Goal: Task Accomplishment & Management: Use online tool/utility

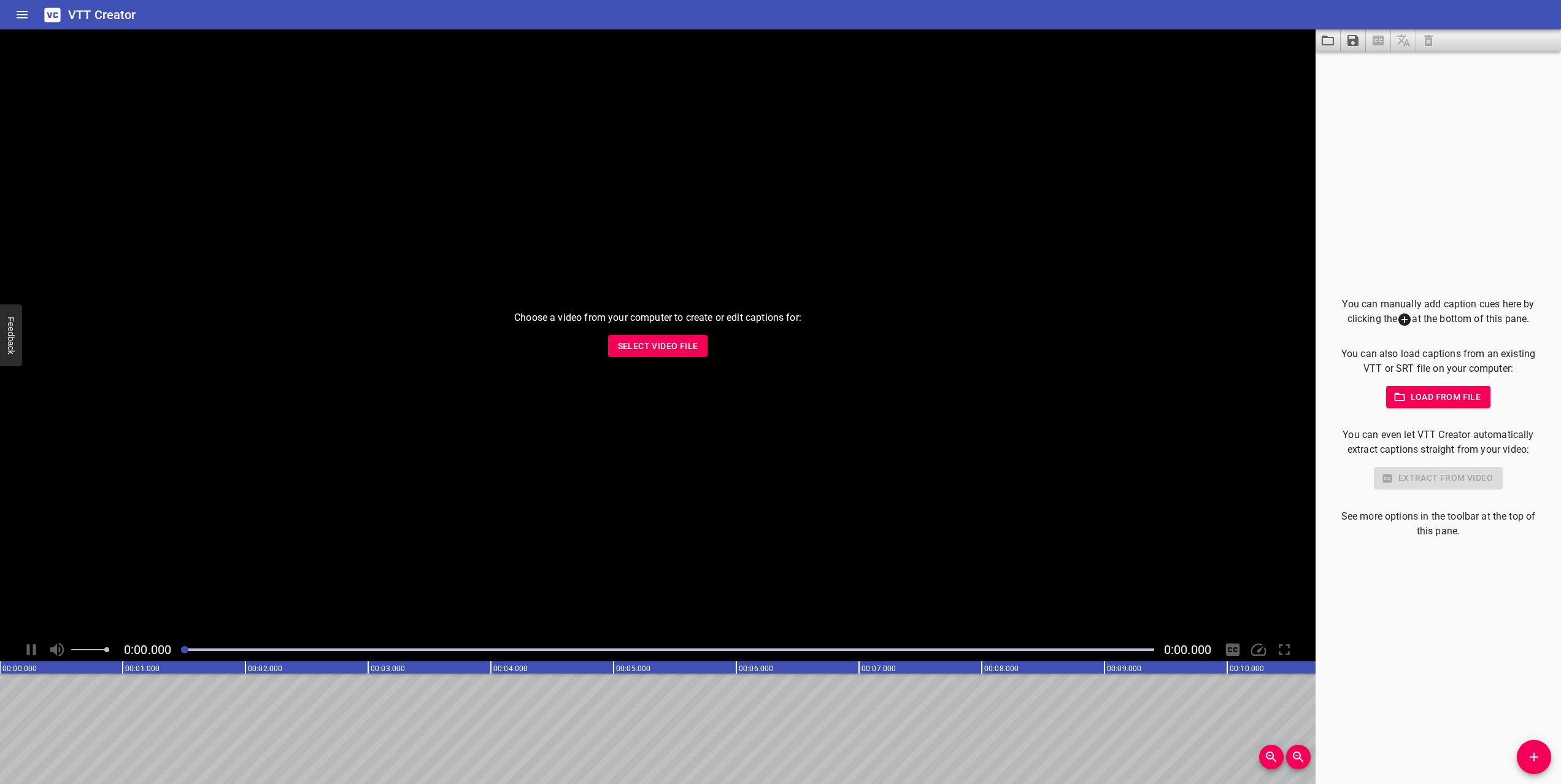
click at [663, 339] on span "Select Video File" at bounding box center [657, 346] width 80 height 16
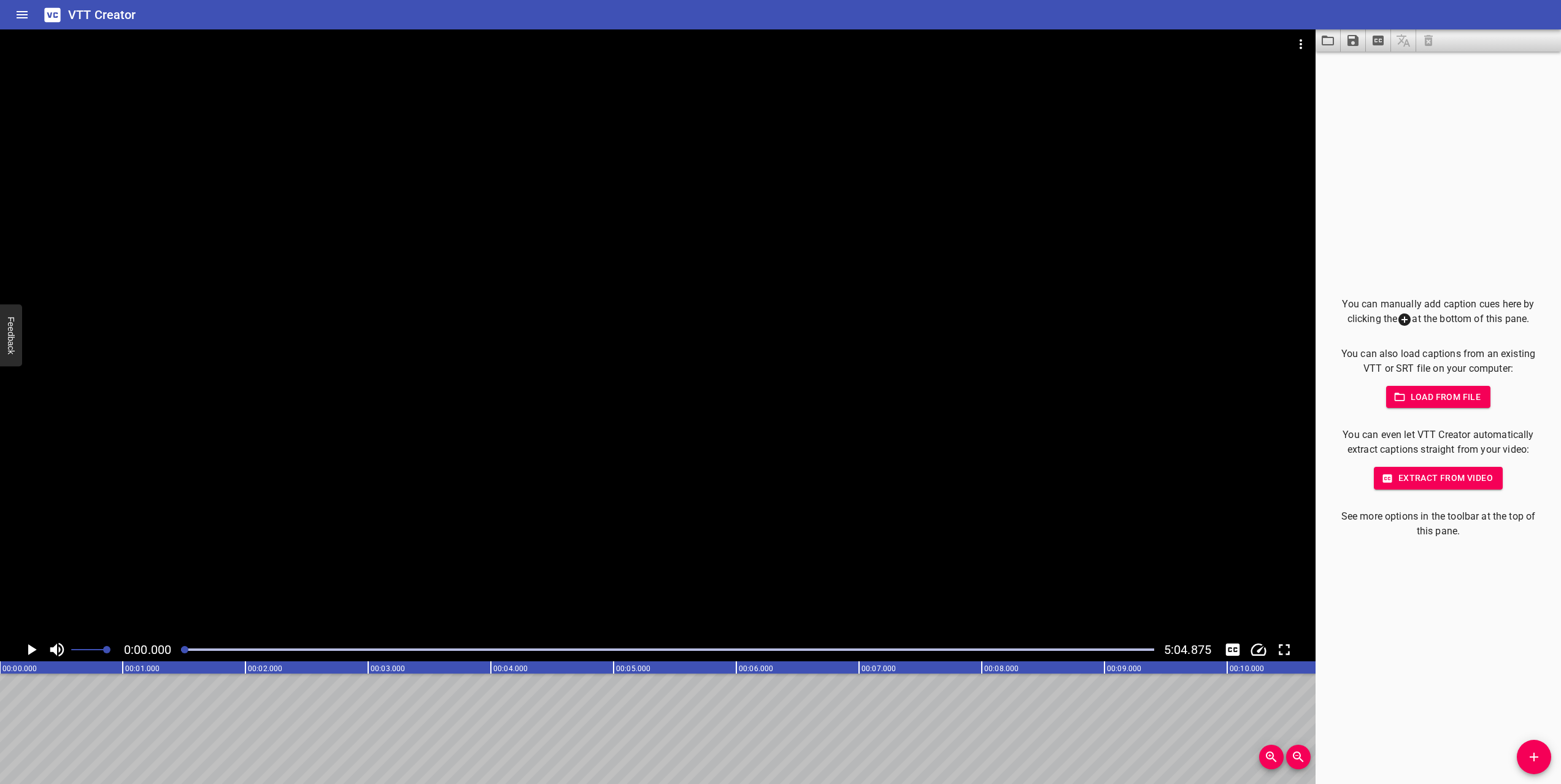
click at [1449, 398] on span "Load from file" at bounding box center [1439, 397] width 85 height 16
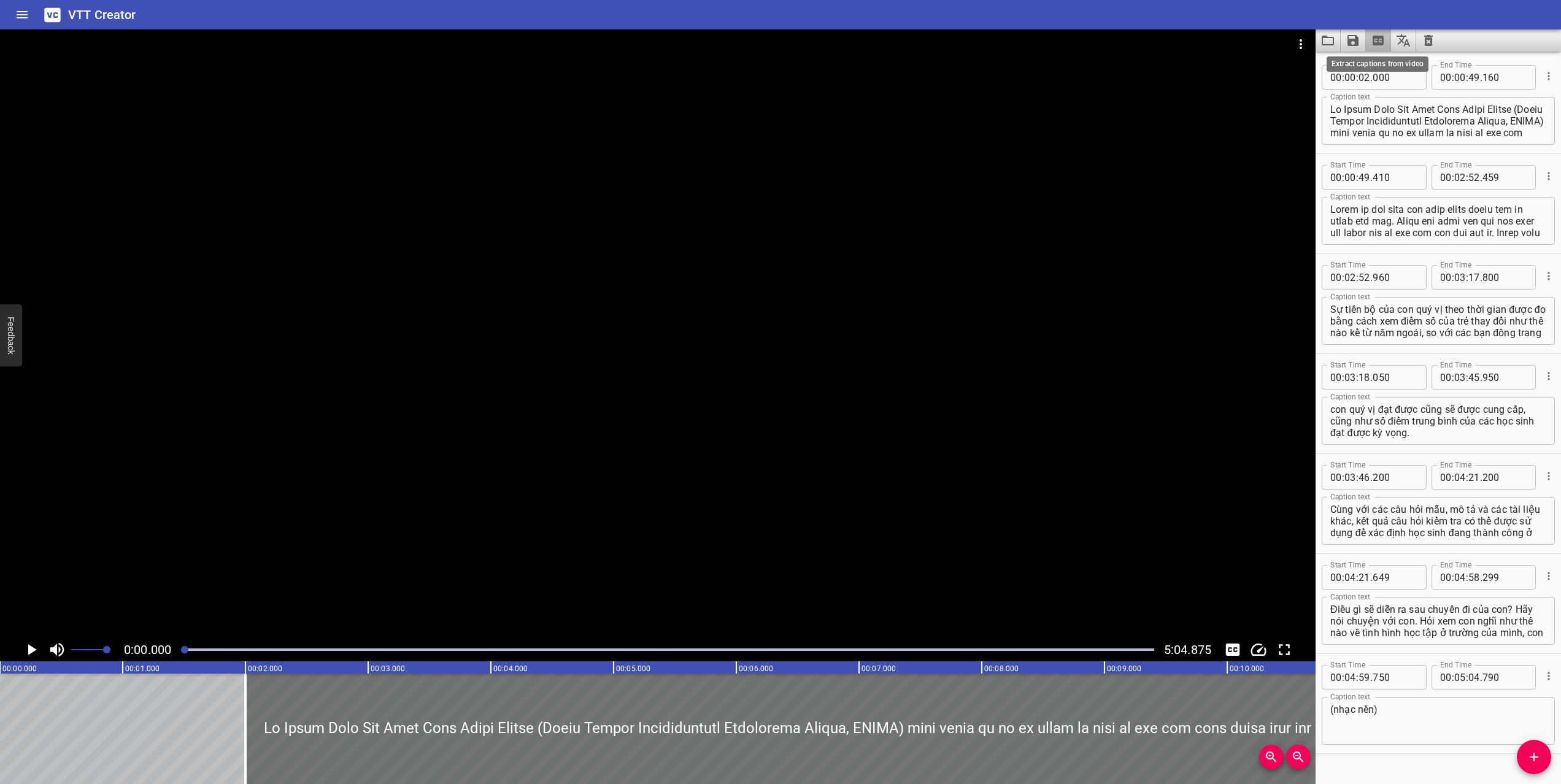
click at [1380, 40] on icon "Extract captions from video" at bounding box center [1377, 40] width 11 height 10
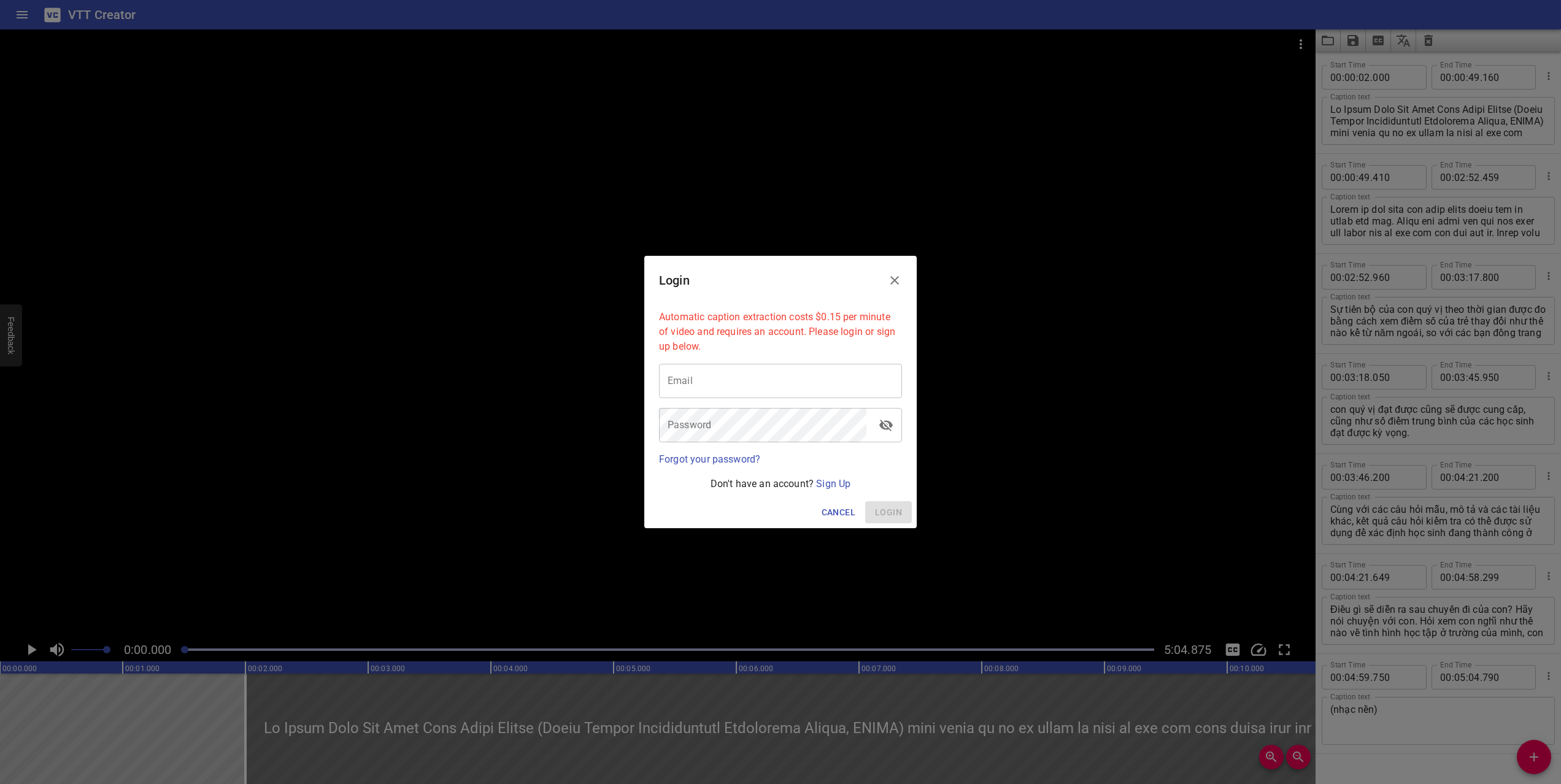
click at [815, 304] on div "Login" at bounding box center [780, 280] width 272 height 49
click at [890, 279] on icon "Close" at bounding box center [894, 280] width 15 height 15
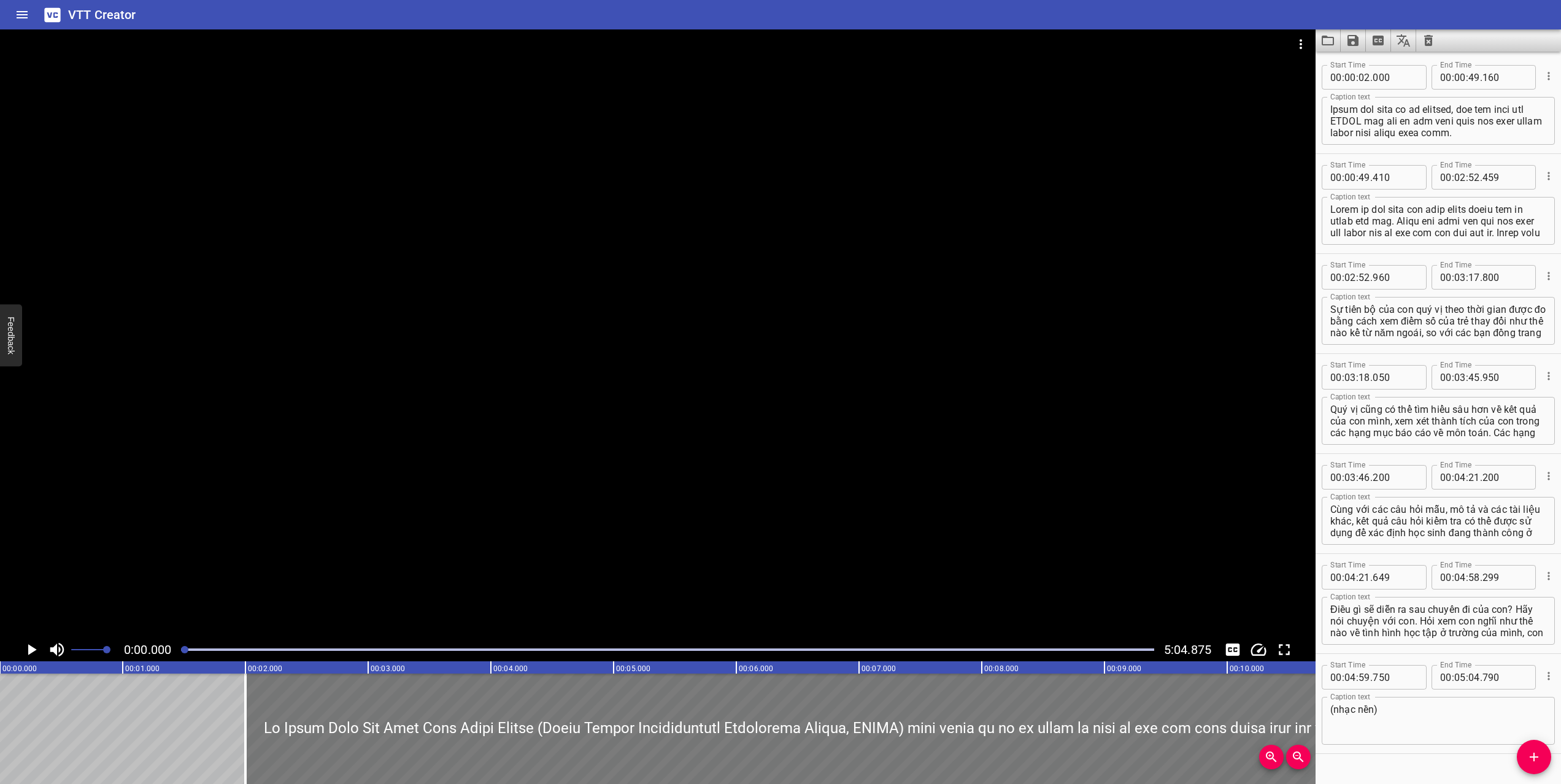
scroll to position [25, 0]
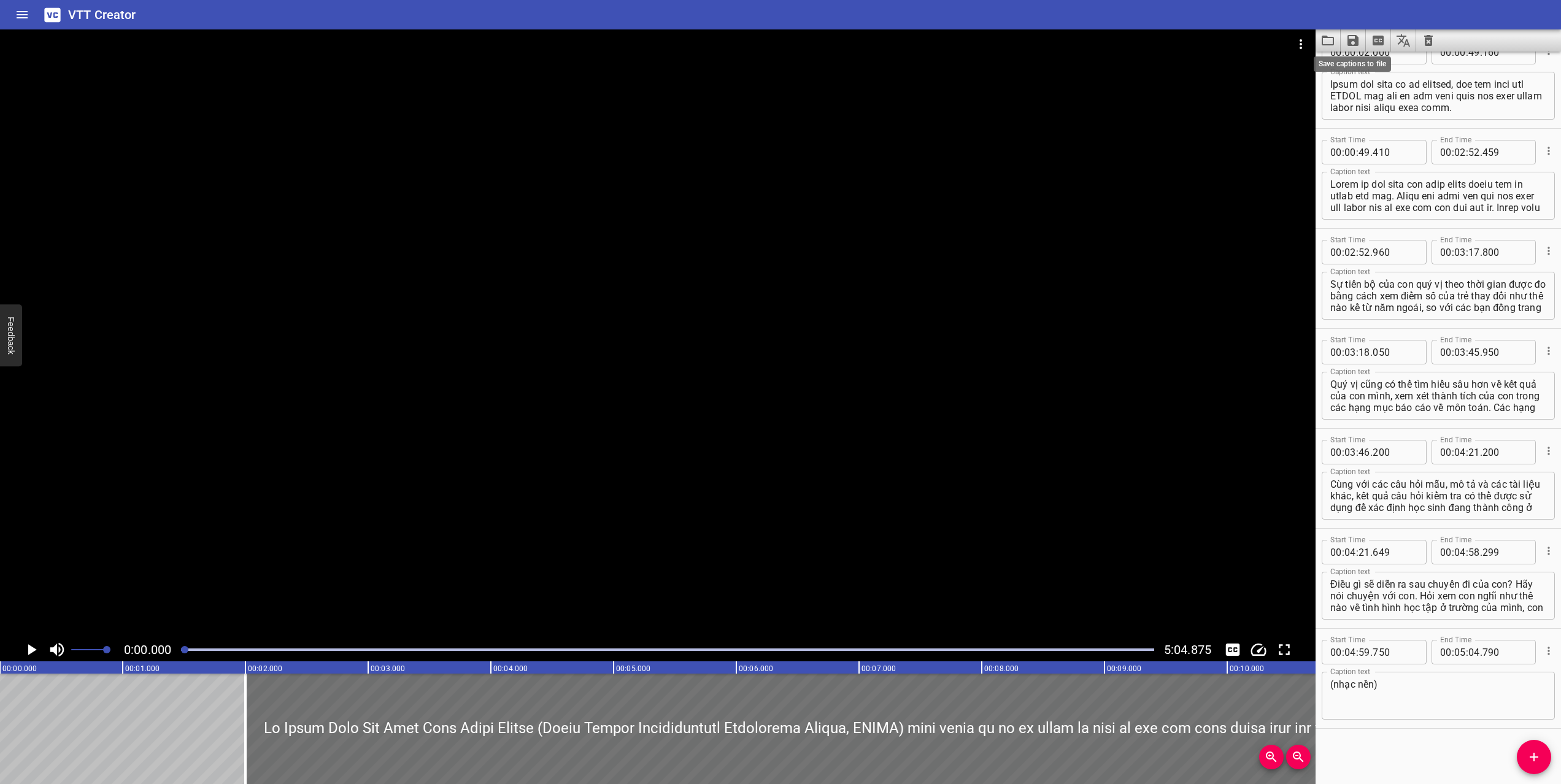
click at [1353, 43] on icon "Save captions to file" at bounding box center [1353, 40] width 15 height 15
click at [1372, 66] on li "Save to VTT file" at bounding box center [1385, 67] width 90 height 22
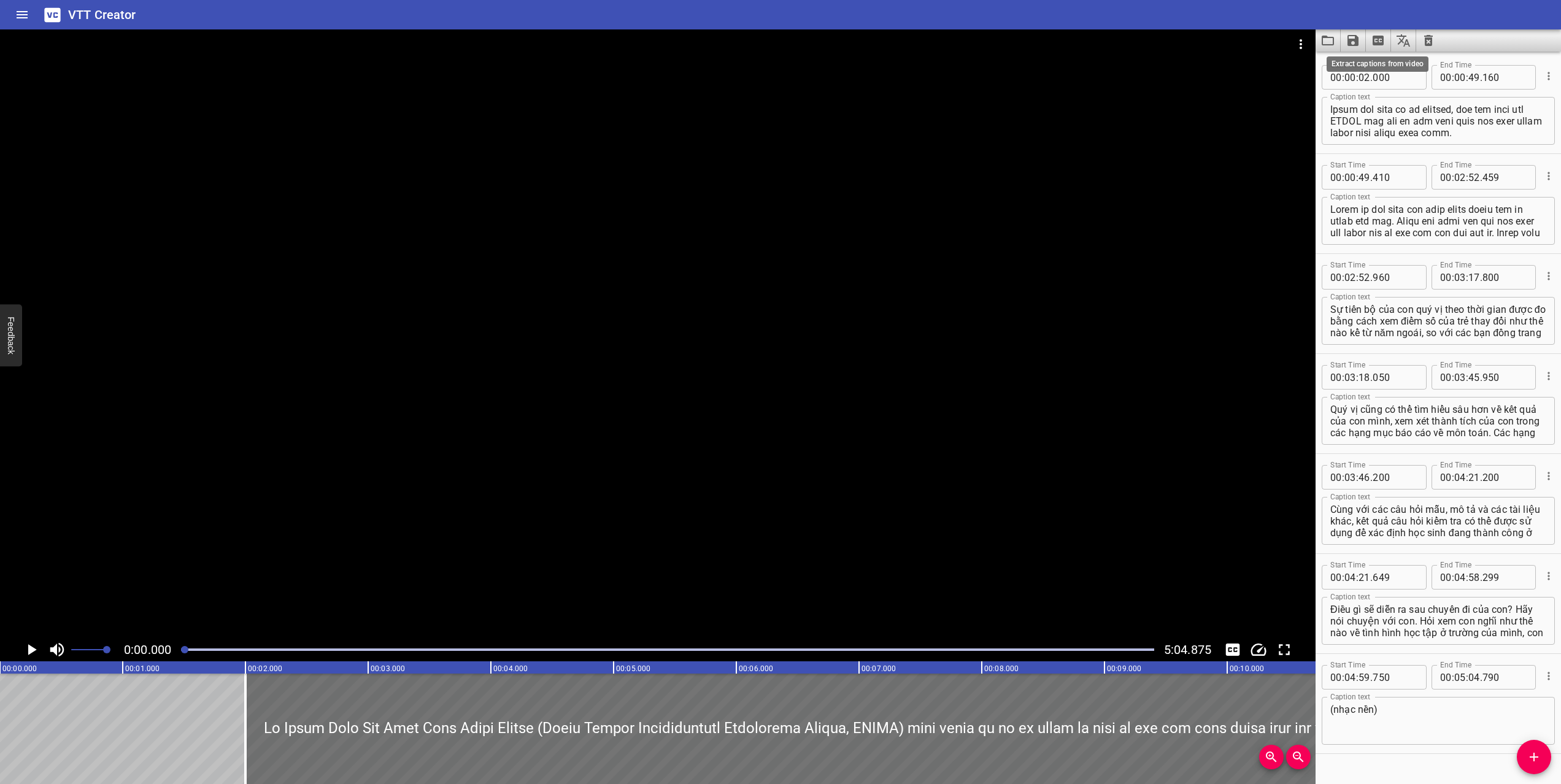
click at [1376, 42] on icon "Extract captions from video" at bounding box center [1377, 40] width 11 height 10
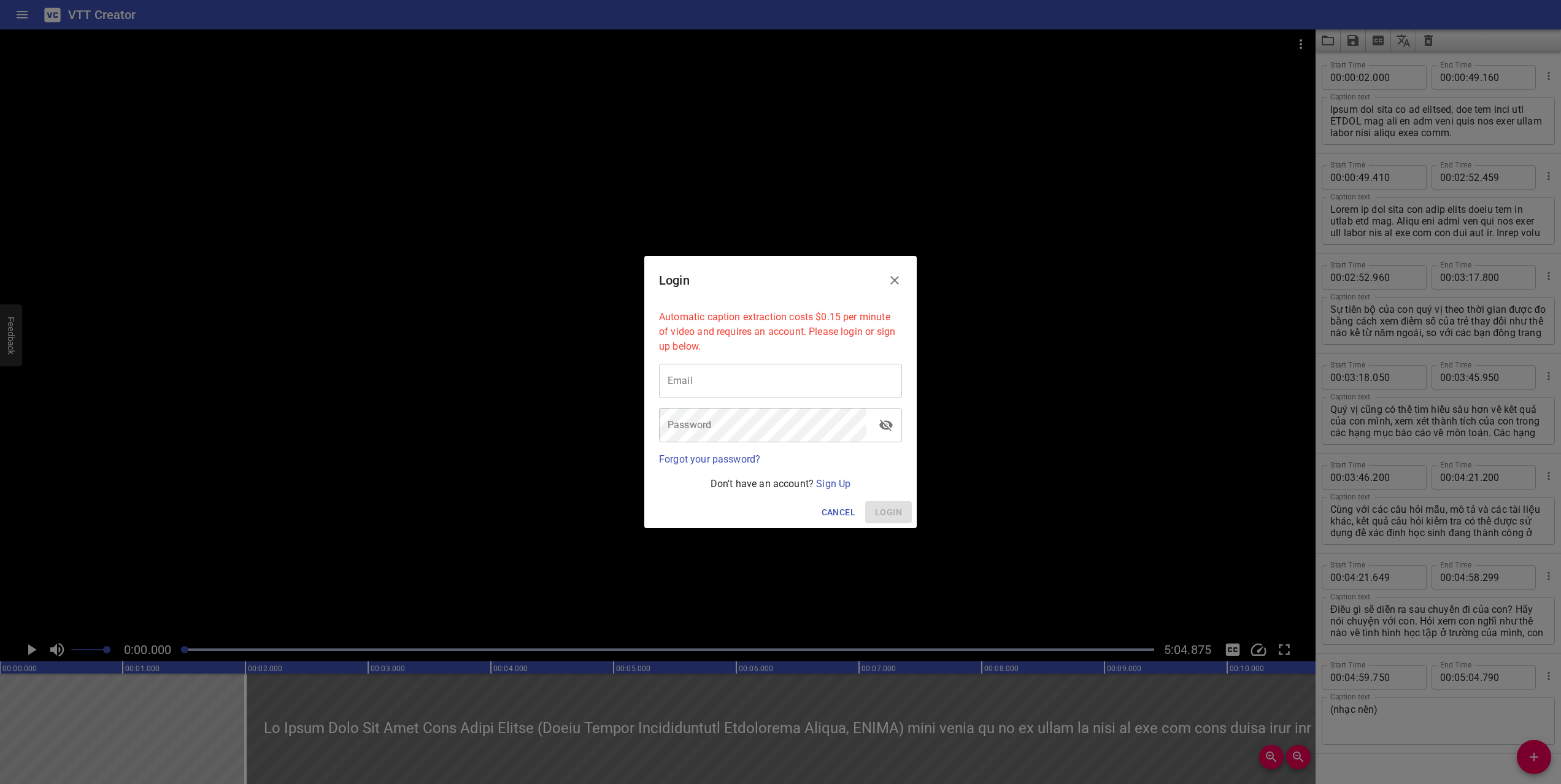
click at [802, 326] on p "Automatic caption extraction costs $0.15 per minute of video and requires an ac…" at bounding box center [780, 331] width 243 height 44
click at [764, 385] on input "email" at bounding box center [780, 381] width 243 height 35
click at [772, 379] on input "email" at bounding box center [780, 381] width 243 height 35
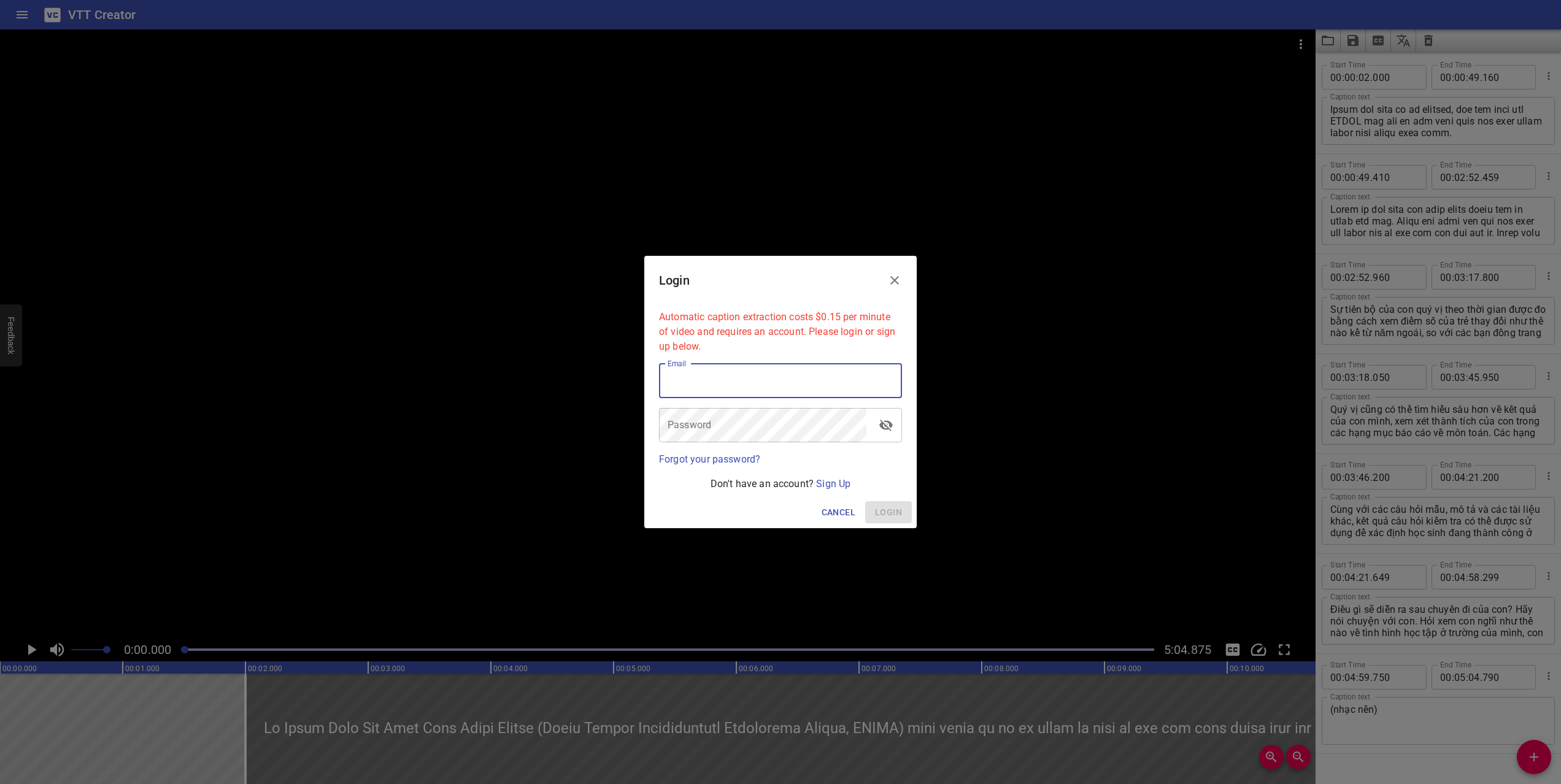
click at [892, 279] on icon "Close" at bounding box center [894, 280] width 15 height 15
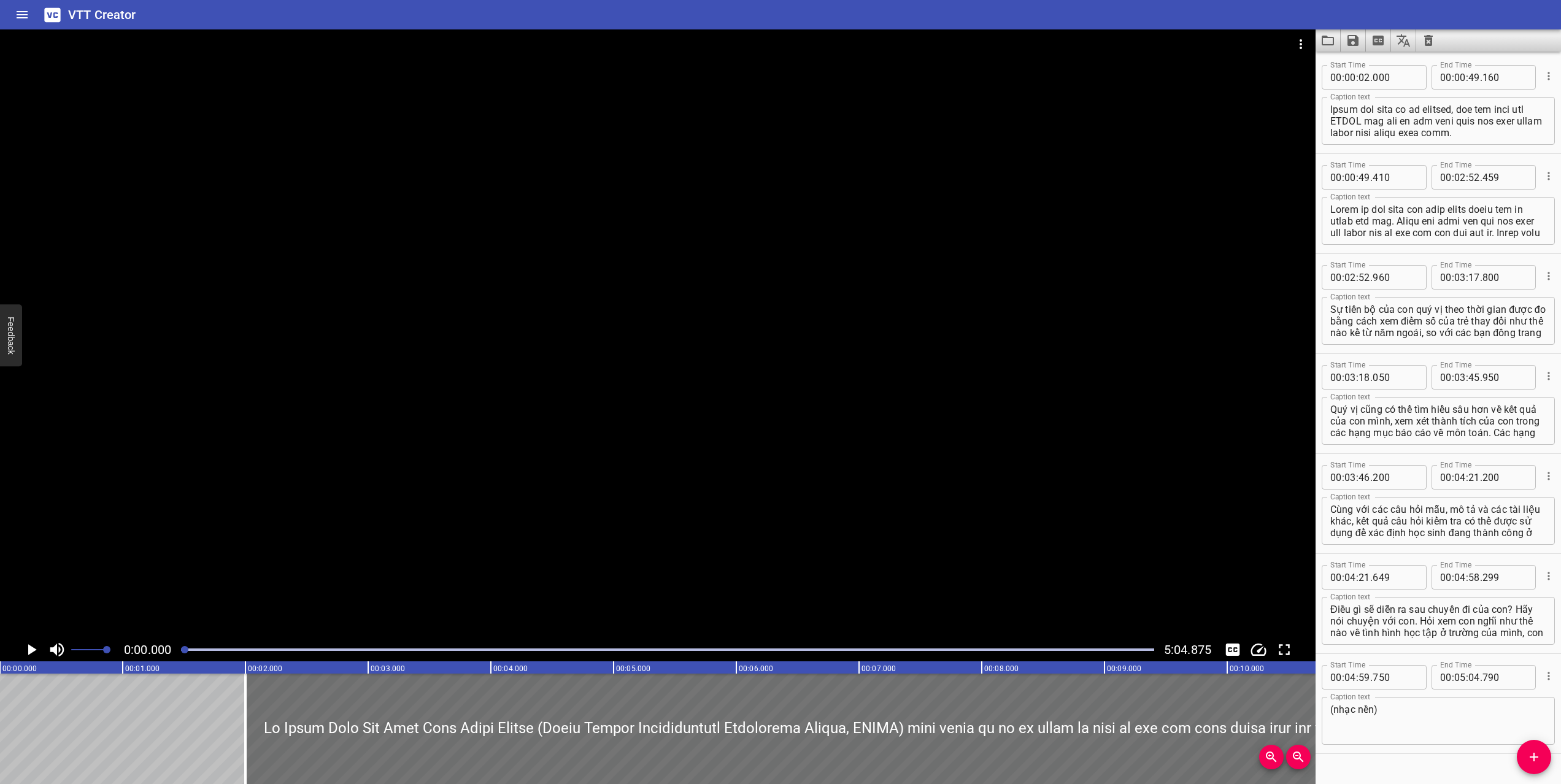
scroll to position [25, 0]
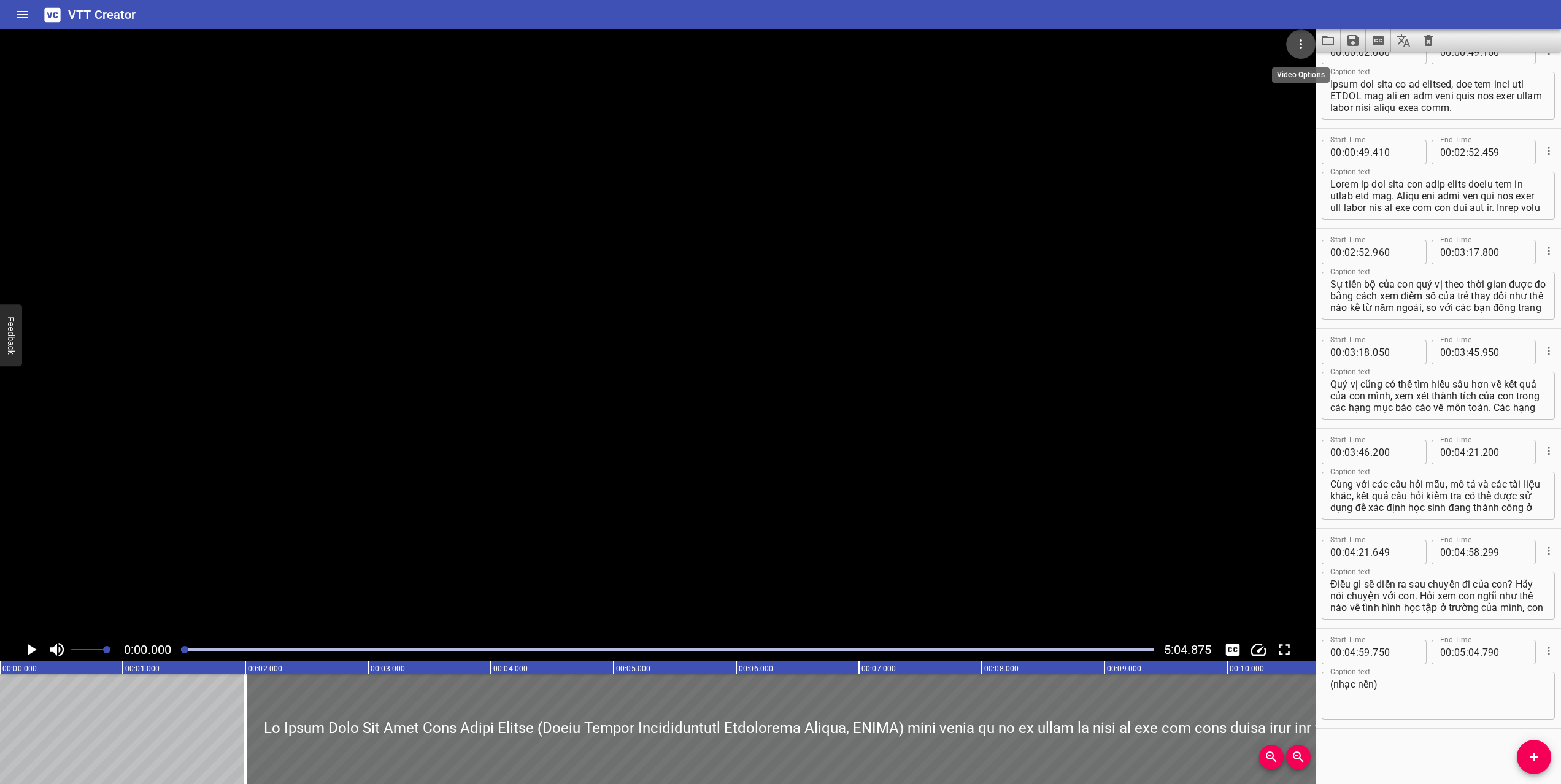
click at [1299, 38] on icon "Video Options" at bounding box center [1301, 43] width 15 height 15
click at [1255, 185] on div at bounding box center [780, 392] width 1561 height 784
click at [345, 650] on div "Play progress" at bounding box center [667, 649] width 973 height 2
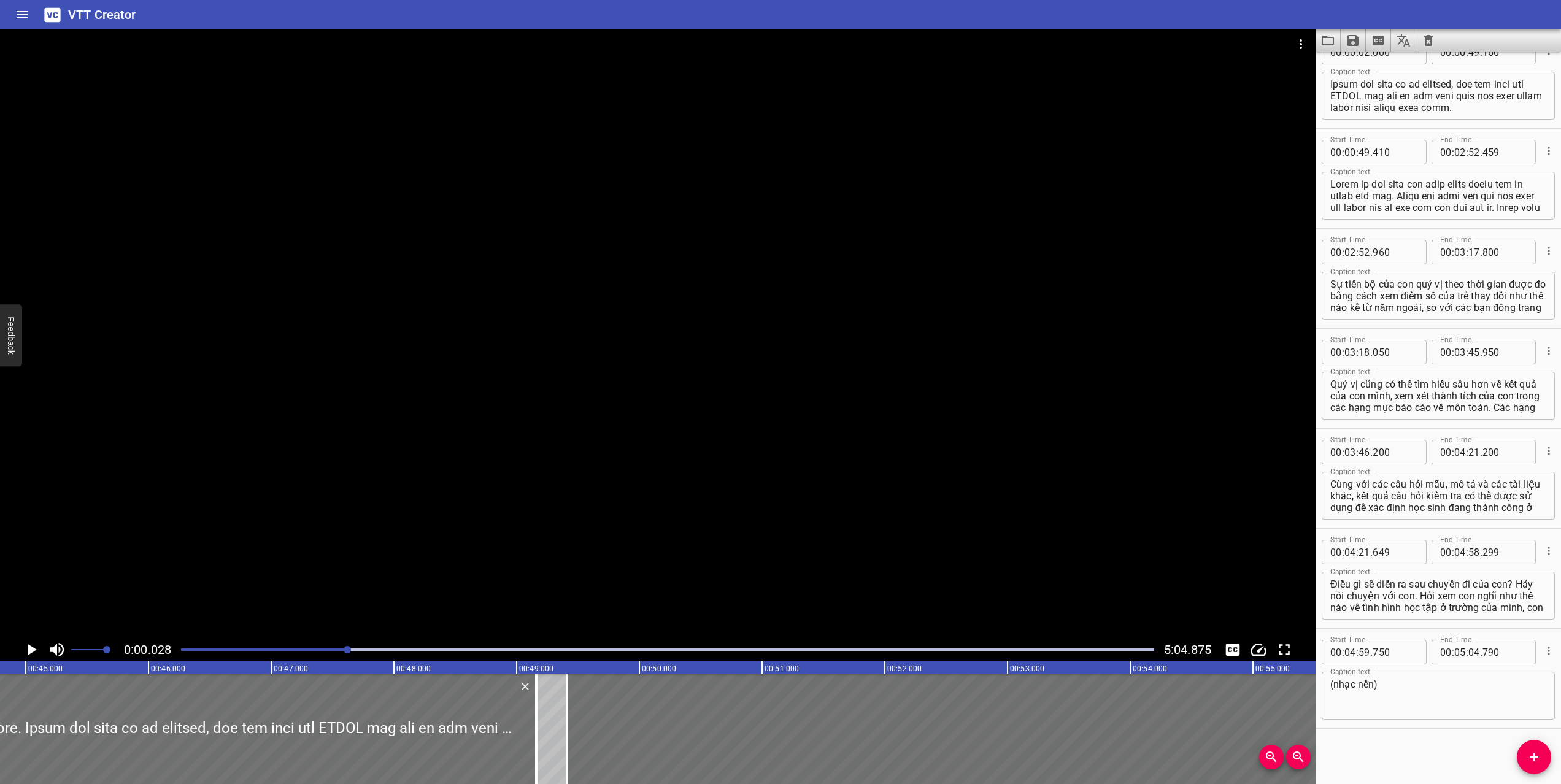
drag, startPoint x: 345, startPoint y: 650, endPoint x: 444, endPoint y: 648, distance: 99.0
click at [351, 648] on div at bounding box center [346, 649] width 7 height 7
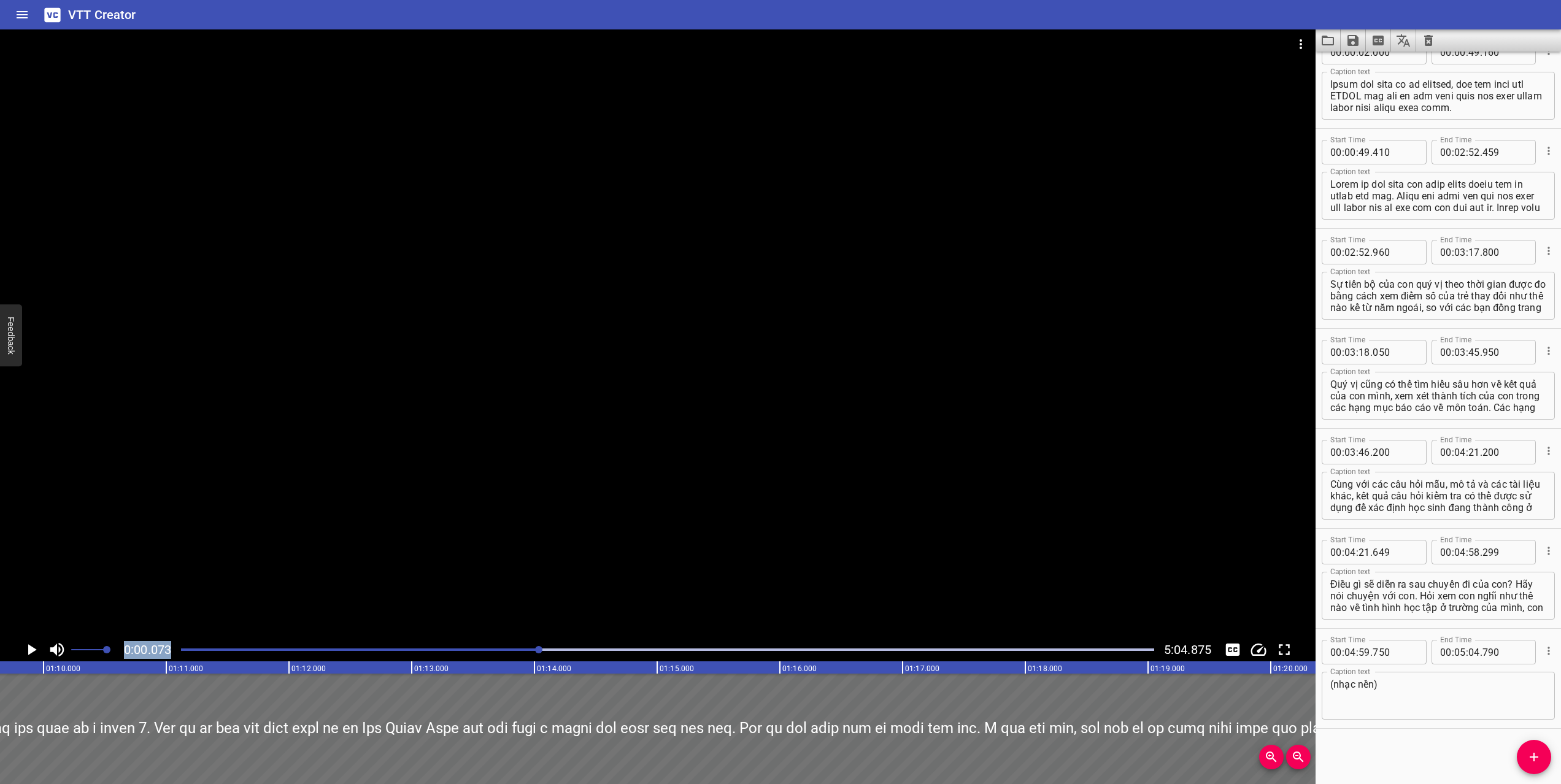
drag, startPoint x: 444, startPoint y: 648, endPoint x: 679, endPoint y: 631, distance: 235.6
click at [678, 631] on div "0:00.073 5:04.875" at bounding box center [657, 345] width 1315 height 632
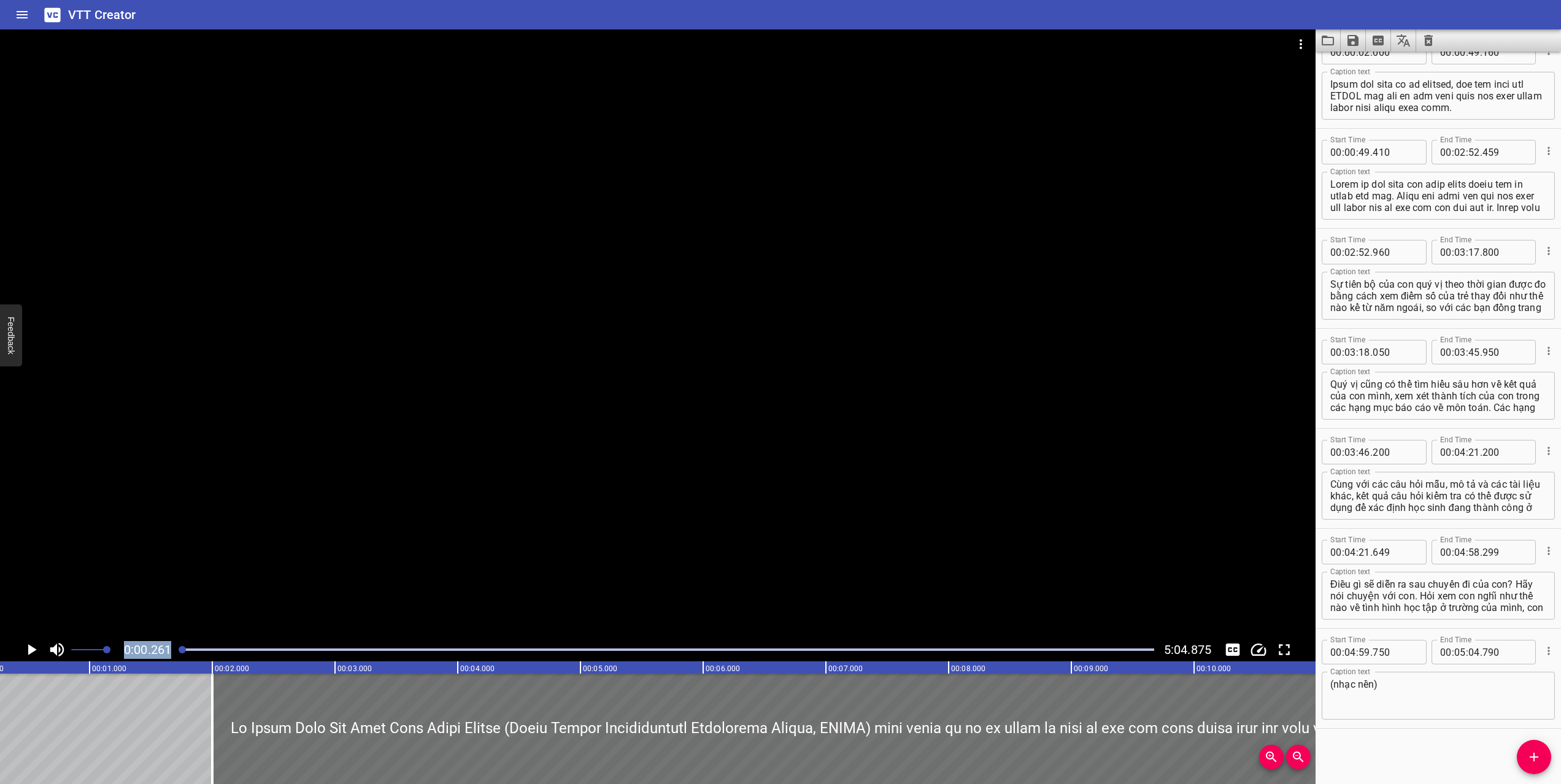
scroll to position [0, 32]
click at [687, 648] on div "Play progress" at bounding box center [667, 649] width 973 height 2
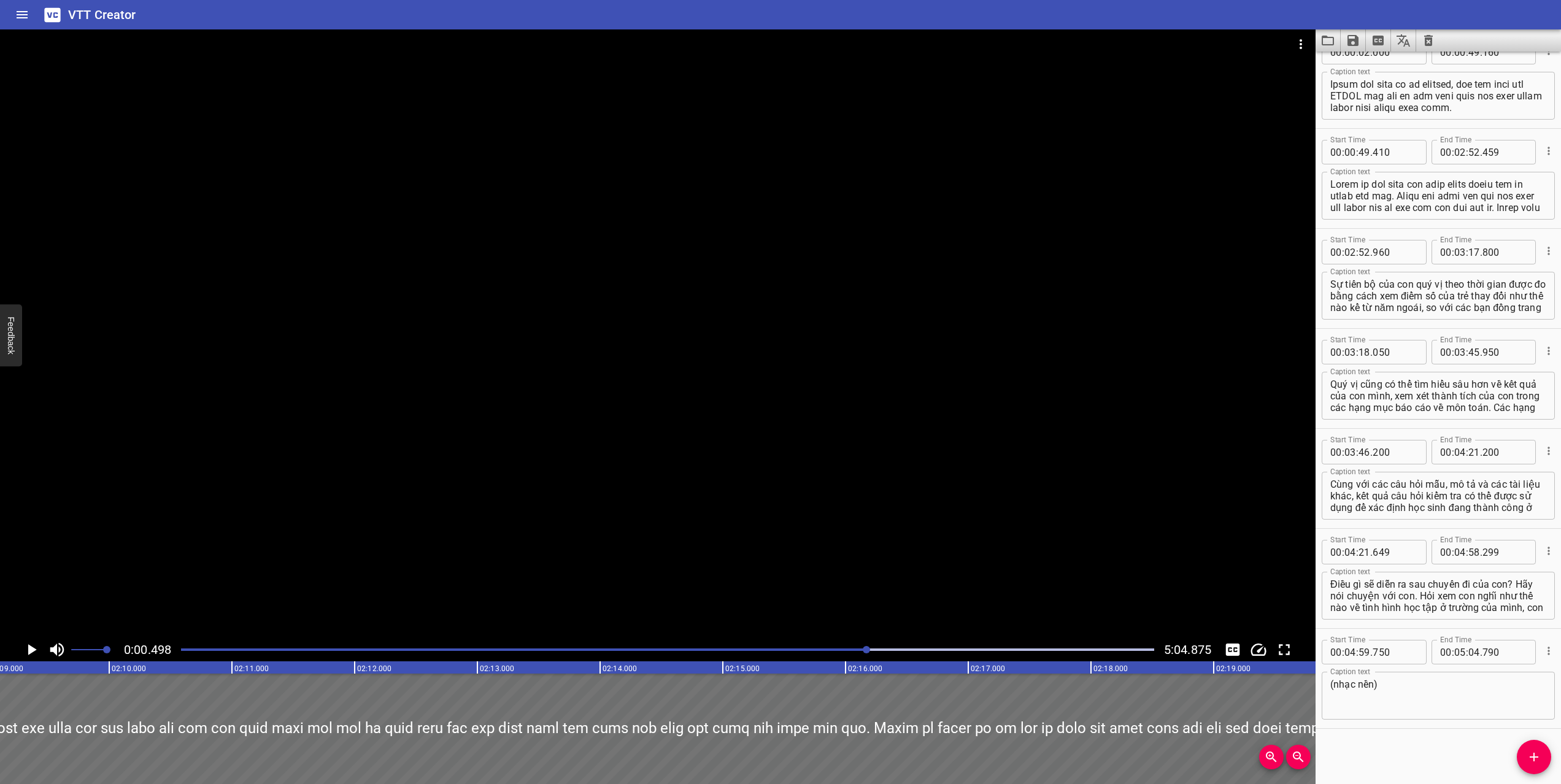
drag, startPoint x: 687, startPoint y: 648, endPoint x: 867, endPoint y: 650, distance: 180.0
click at [867, 650] on div at bounding box center [865, 649] width 7 height 7
drag, startPoint x: 867, startPoint y: 650, endPoint x: 1031, endPoint y: 648, distance: 164.0
click at [1013, 648] on div at bounding box center [1008, 649] width 7 height 7
drag, startPoint x: 1031, startPoint y: 648, endPoint x: 1118, endPoint y: 647, distance: 87.0
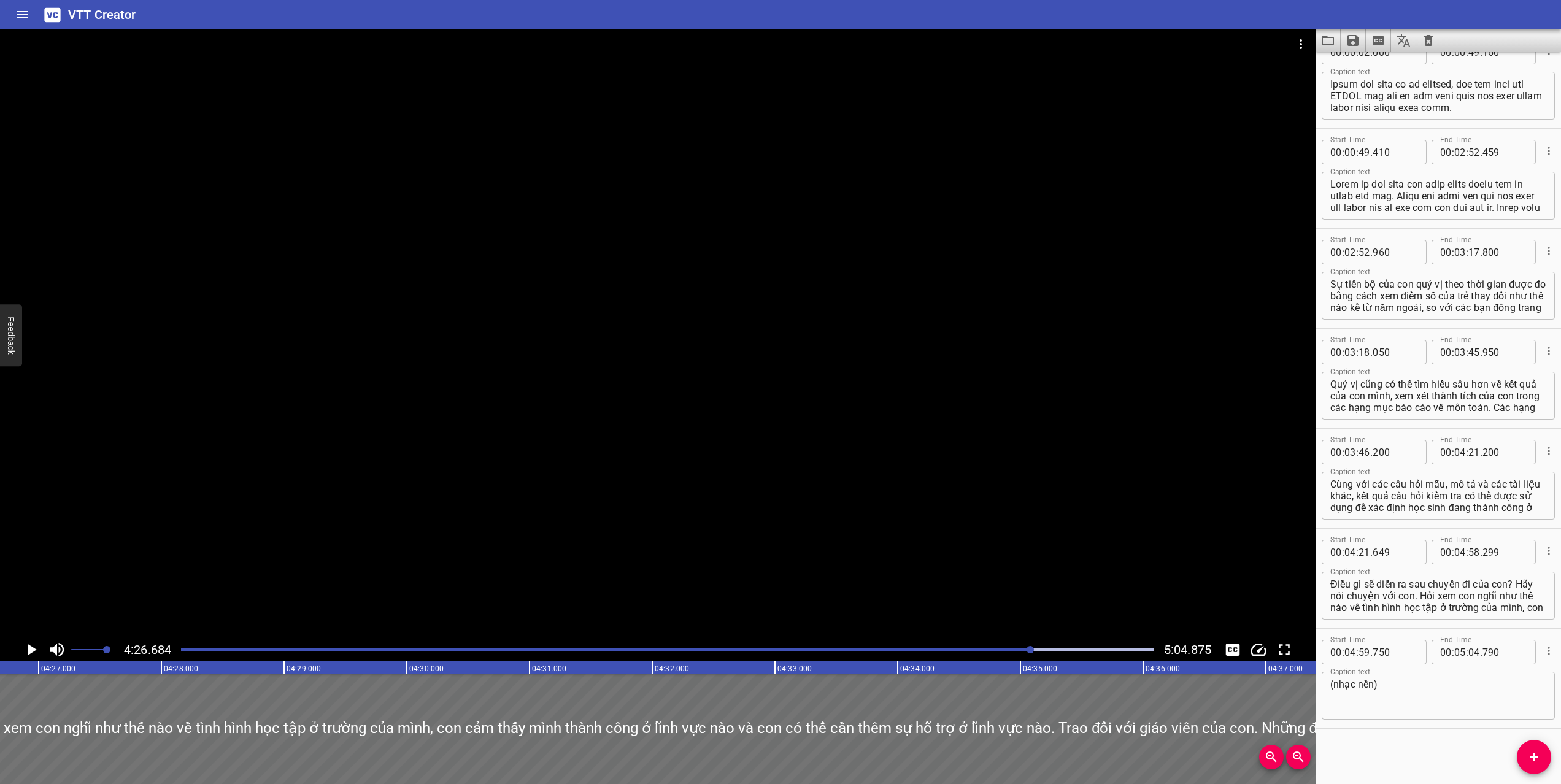
click at [1034, 648] on div at bounding box center [1029, 649] width 7 height 7
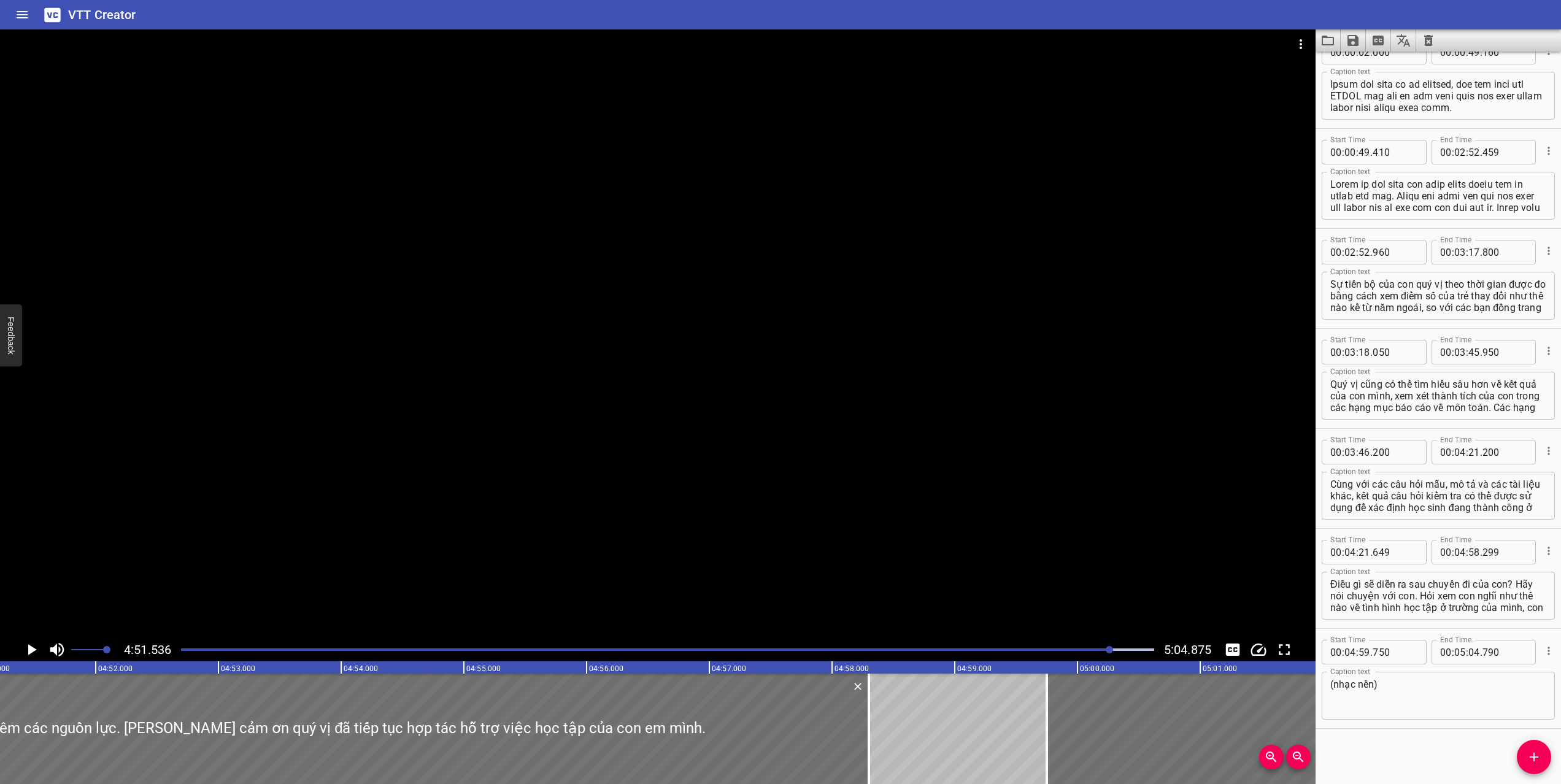
scroll to position [0, 35778]
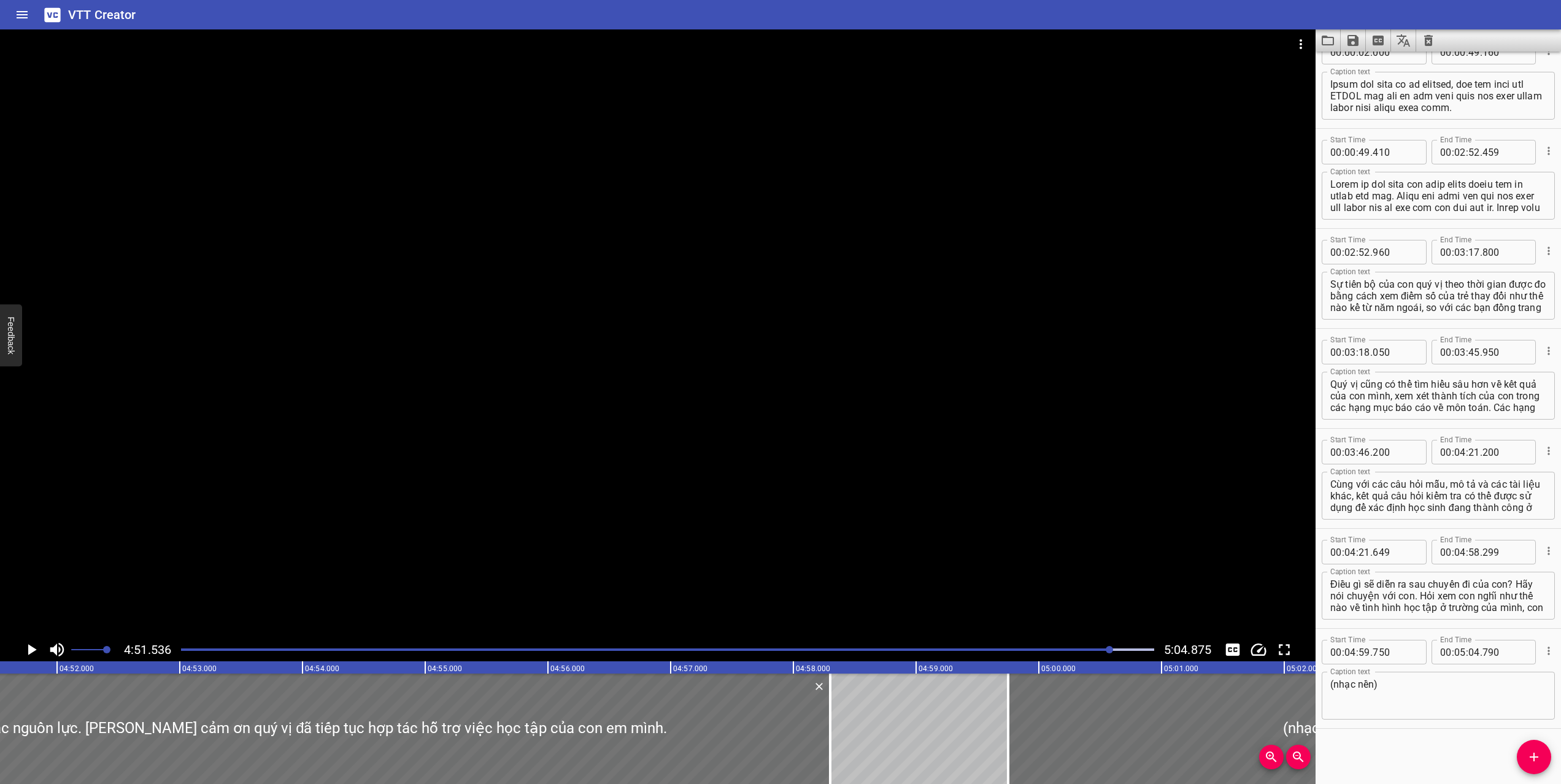
click at [409, 650] on div "Play progress" at bounding box center [626, 649] width 973 height 2
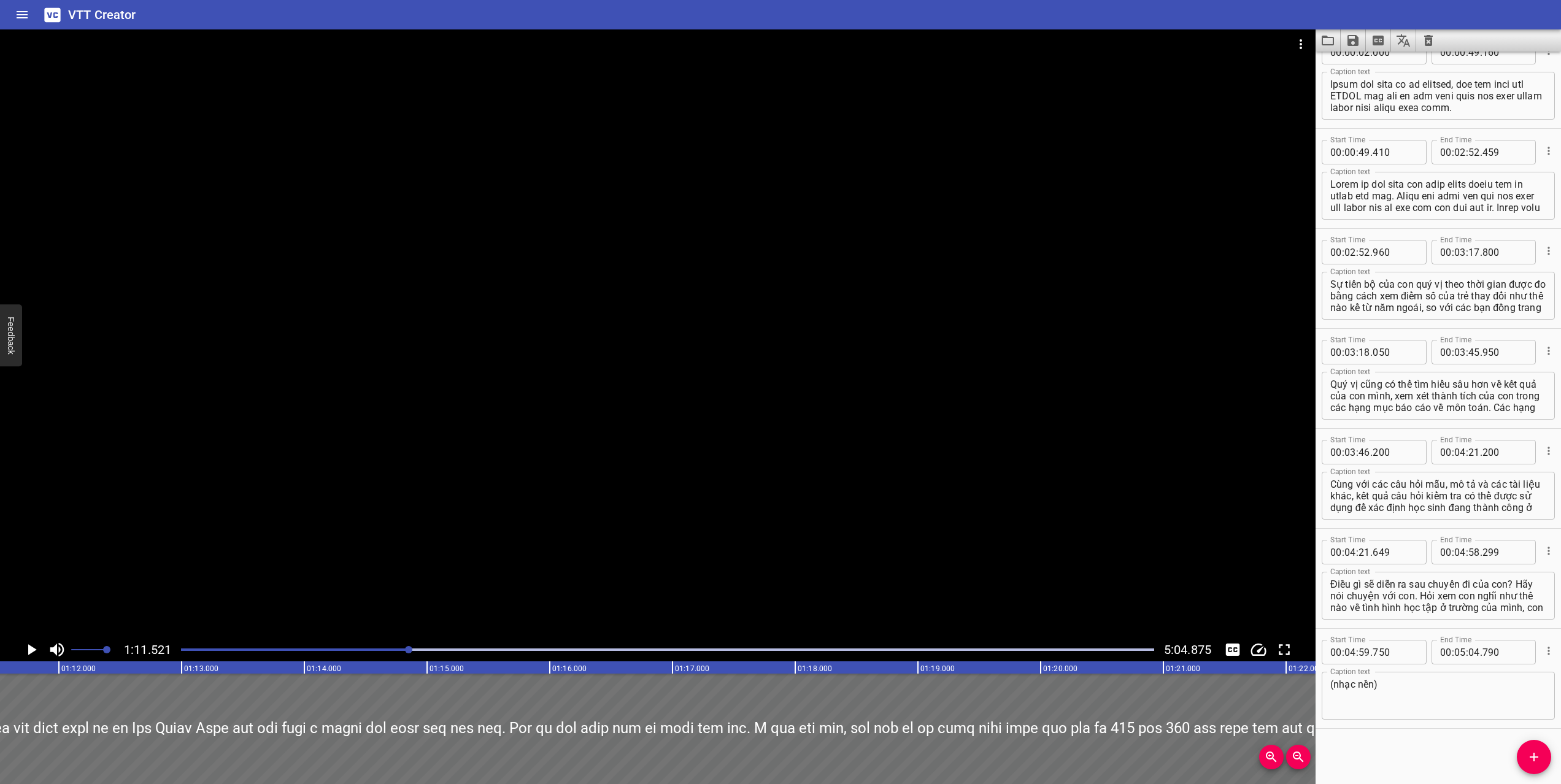
click at [296, 651] on div at bounding box center [667, 649] width 988 height 17
click at [240, 654] on div at bounding box center [667, 649] width 988 height 17
click at [103, 646] on span "Set video volume" at bounding box center [106, 649] width 7 height 7
drag, startPoint x: 87, startPoint y: 648, endPoint x: 69, endPoint y: 651, distance: 18.2
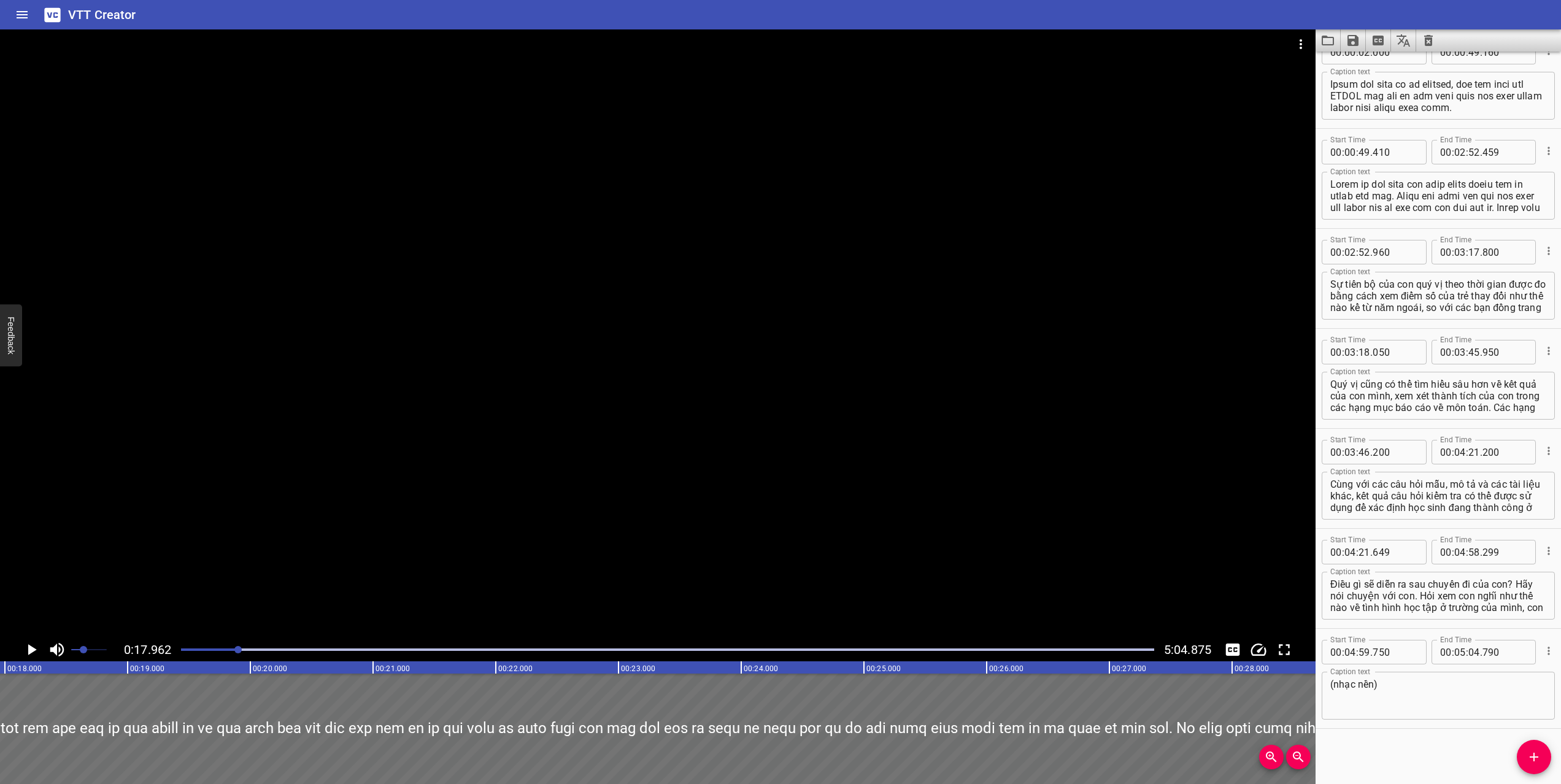
click at [80, 651] on span "Set video volume" at bounding box center [83, 649] width 7 height 7
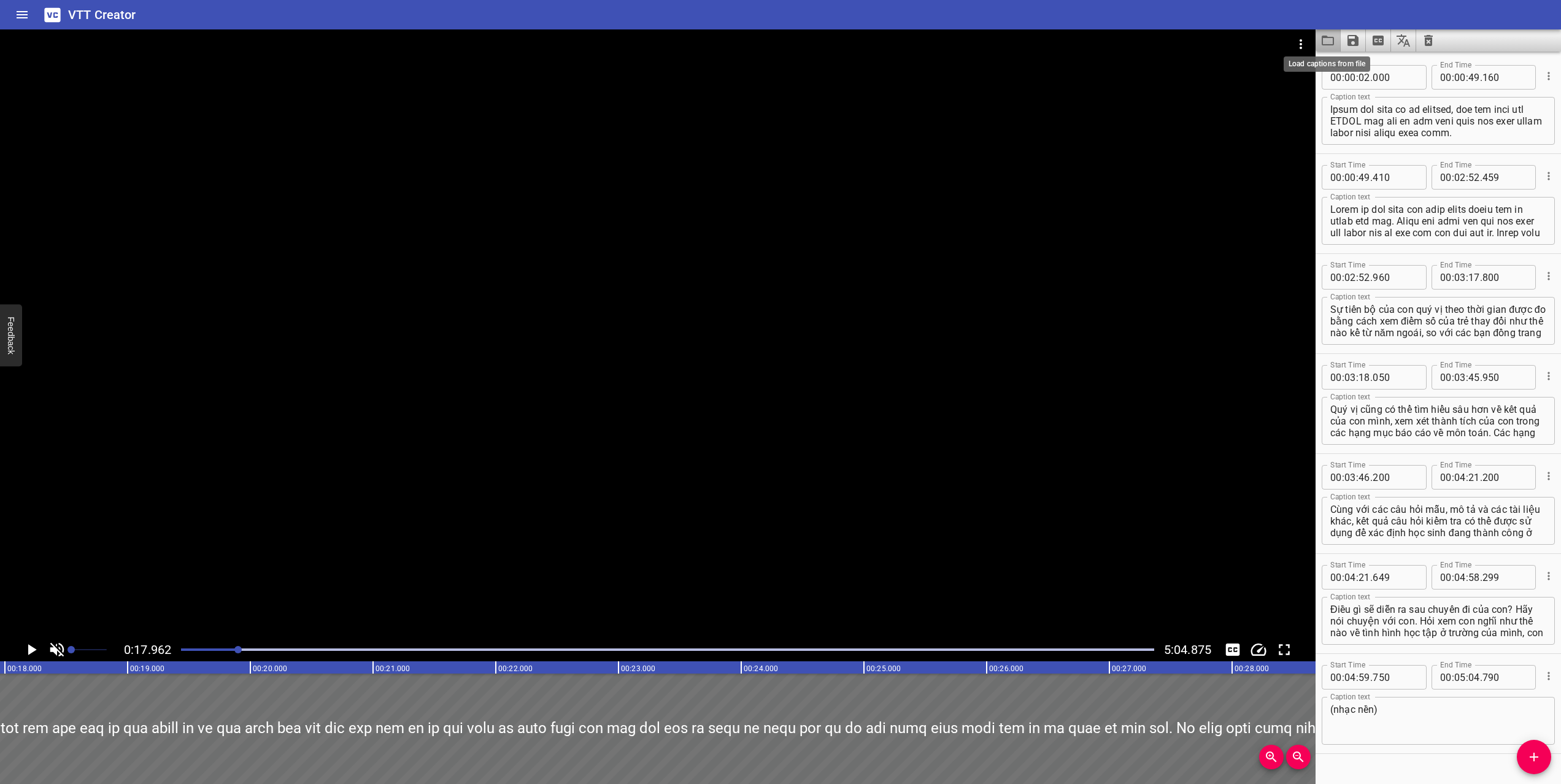
click at [1328, 44] on icon "Load captions from file" at bounding box center [1328, 40] width 12 height 10
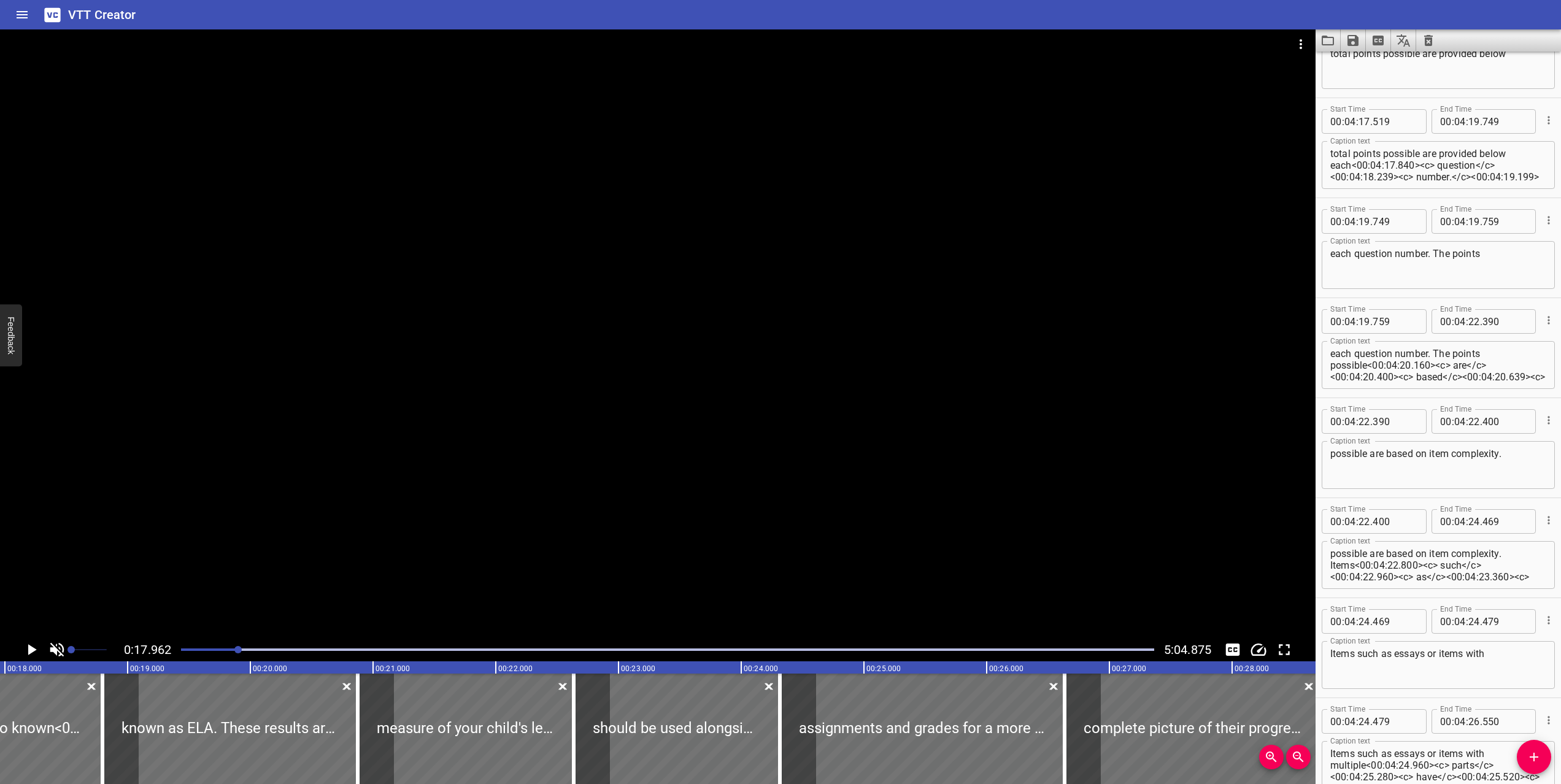
scroll to position [27015, 0]
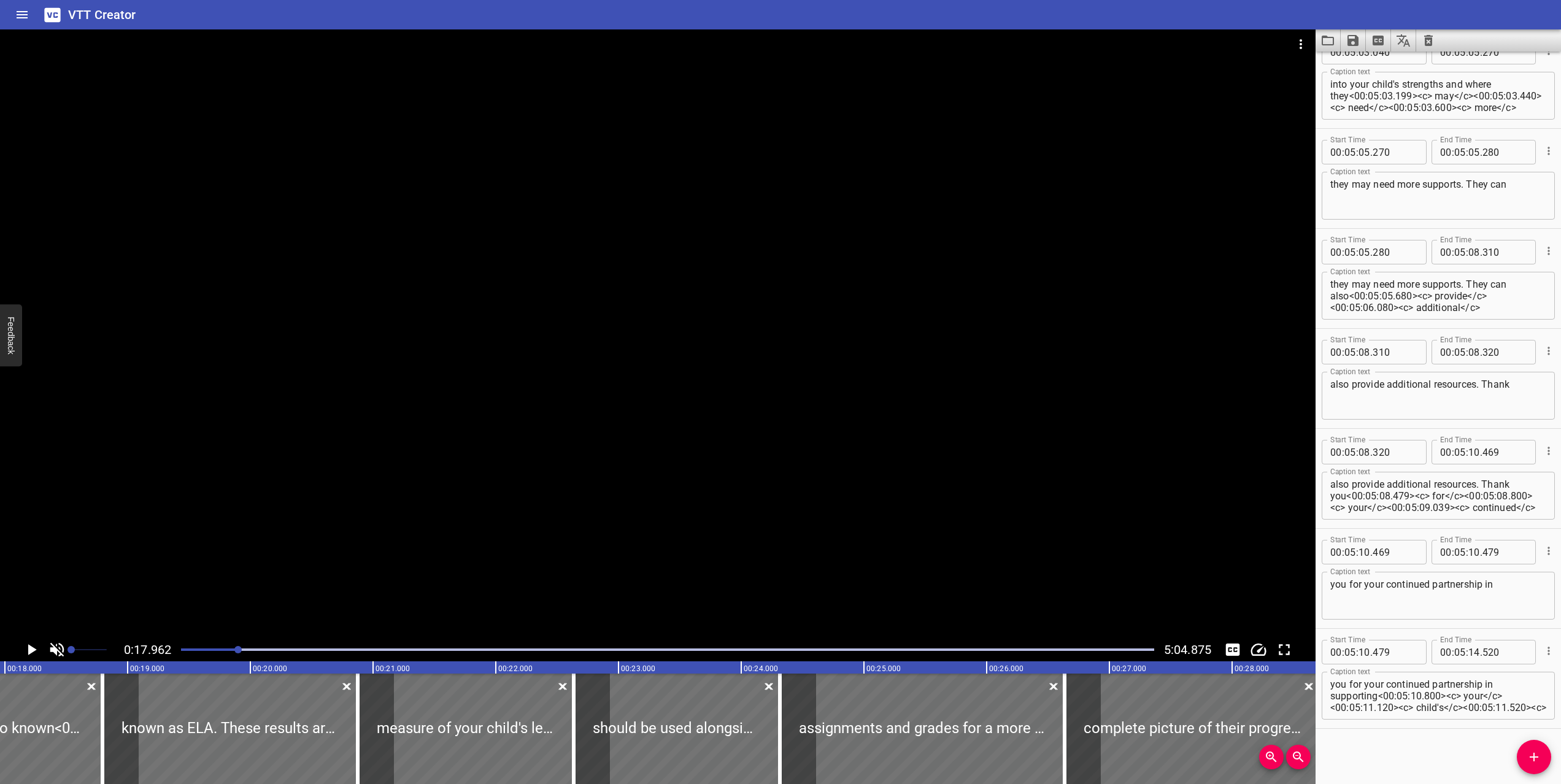
click at [264, 645] on div at bounding box center [667, 649] width 988 height 17
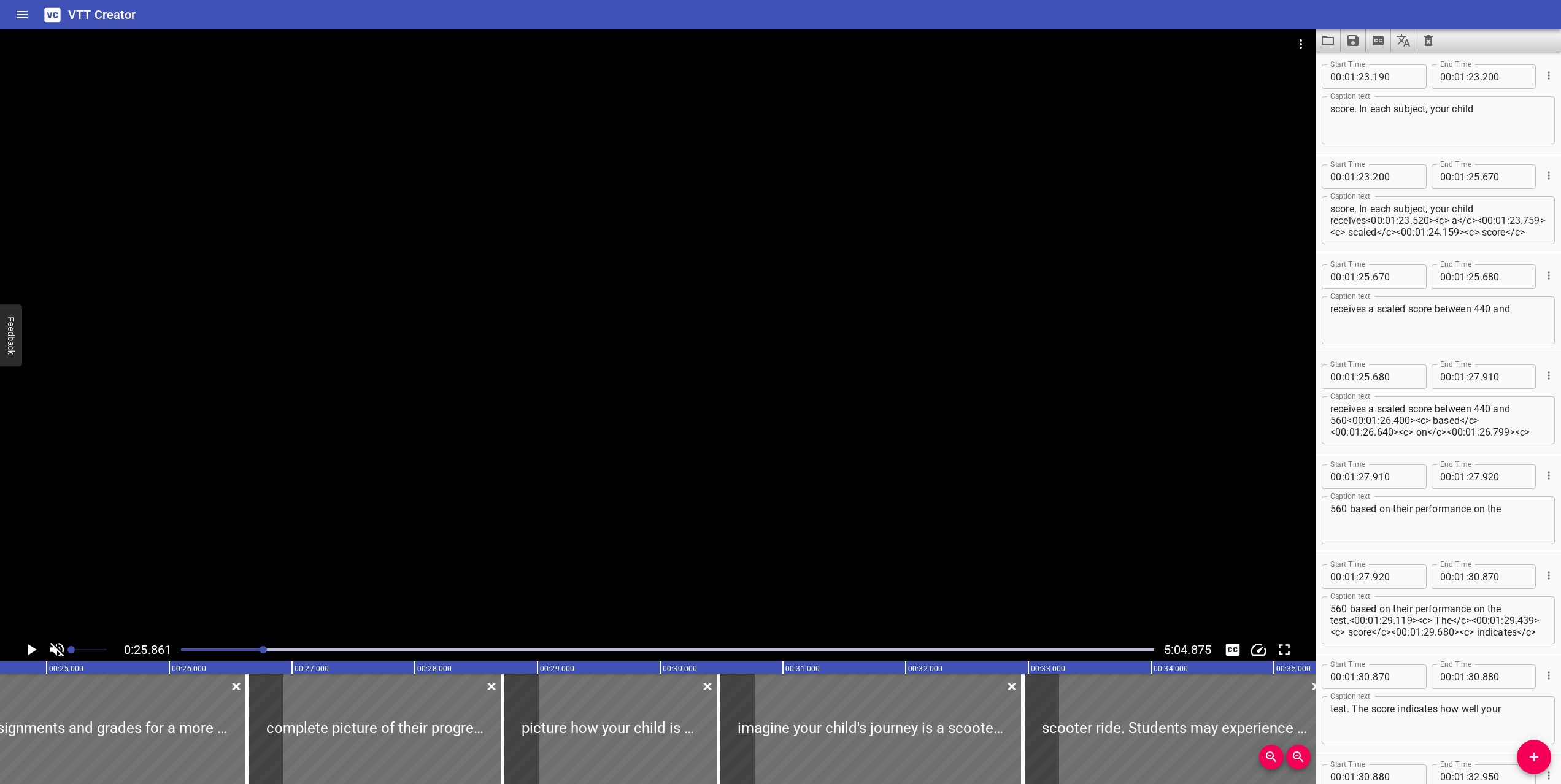
scroll to position [2199, 0]
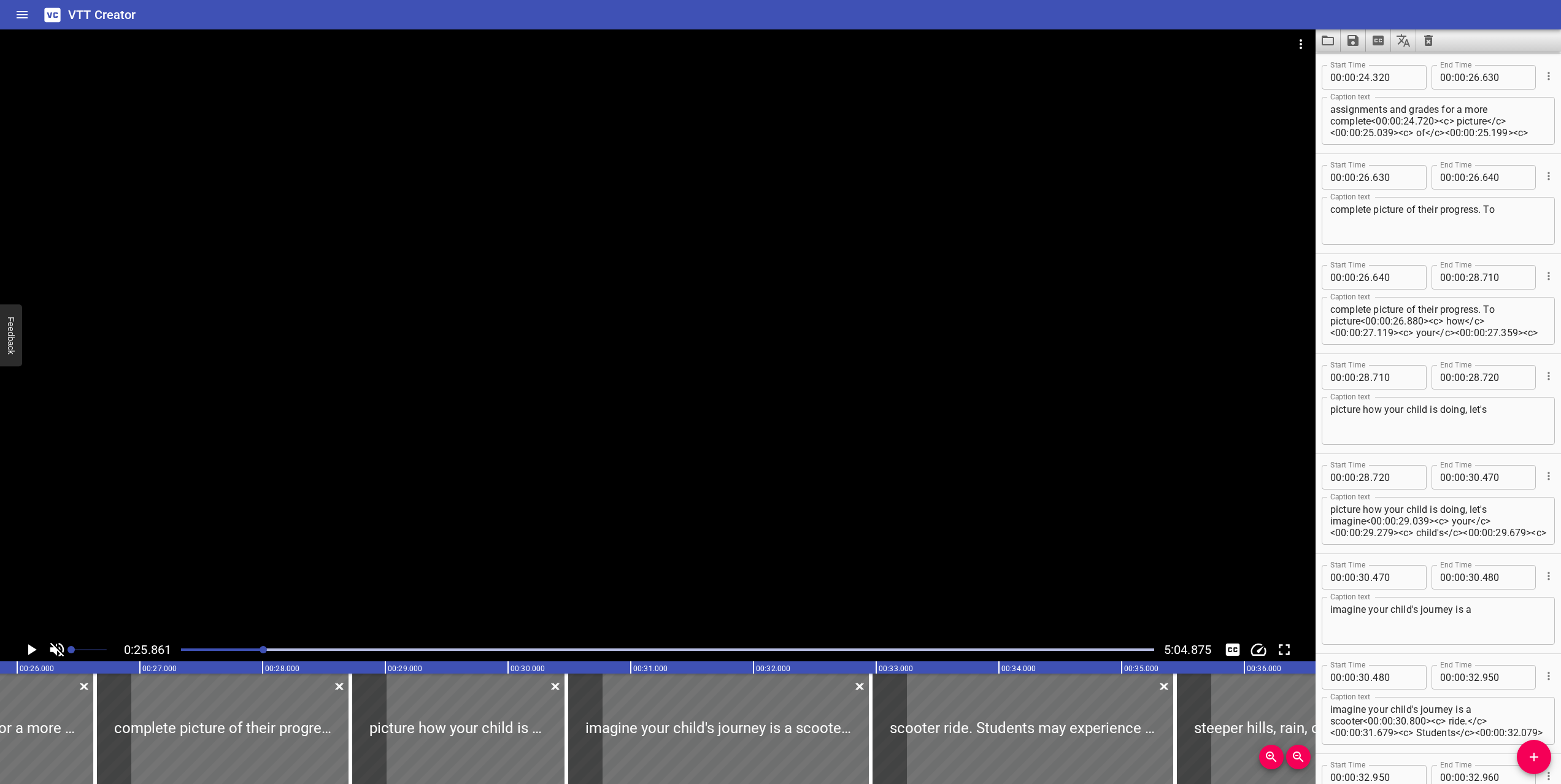
drag, startPoint x: 270, startPoint y: 649, endPoint x: 365, endPoint y: 649, distance: 95.0
click at [365, 649] on div "Play progress" at bounding box center [667, 649] width 973 height 2
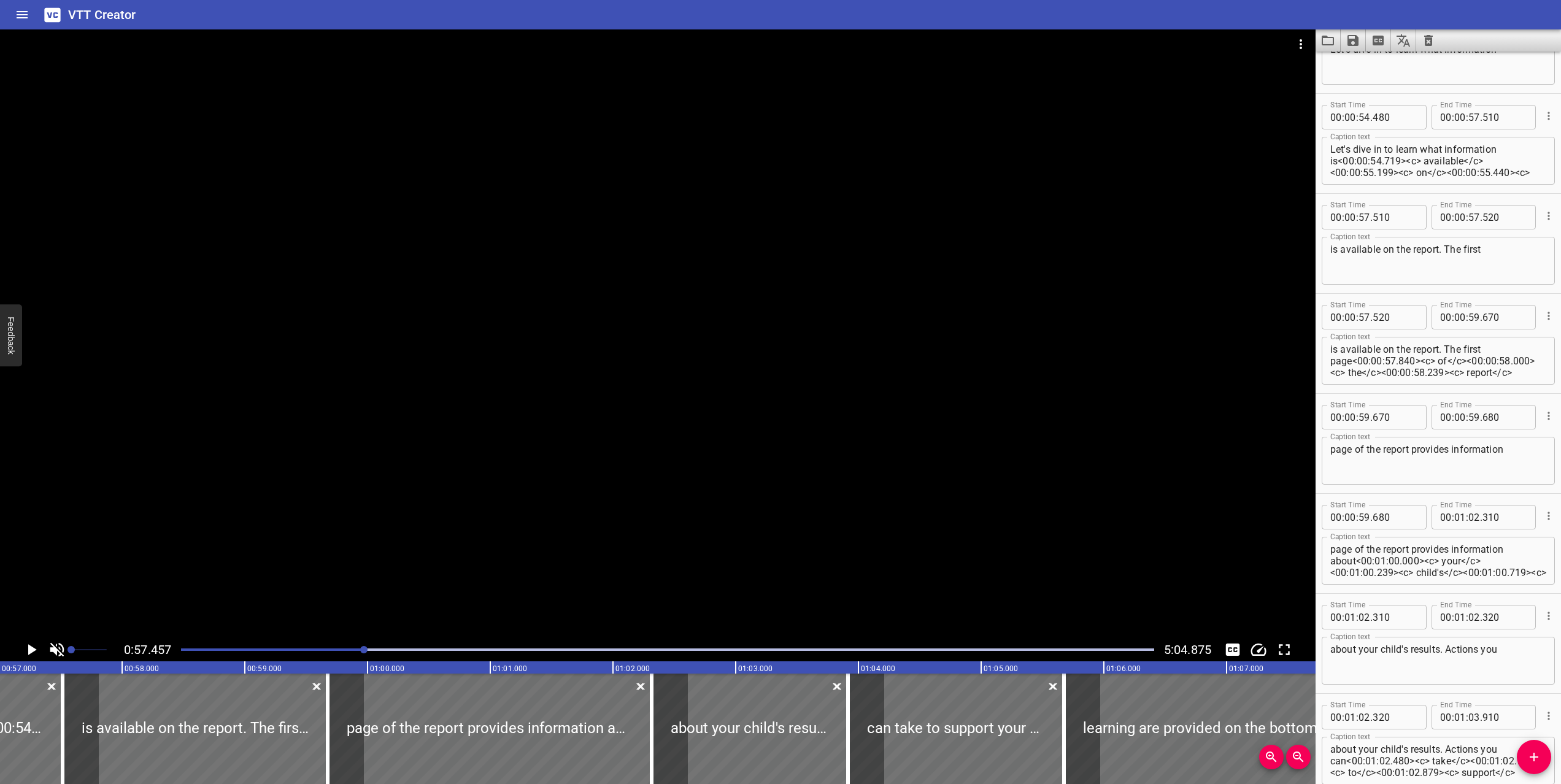
scroll to position [4998, 0]
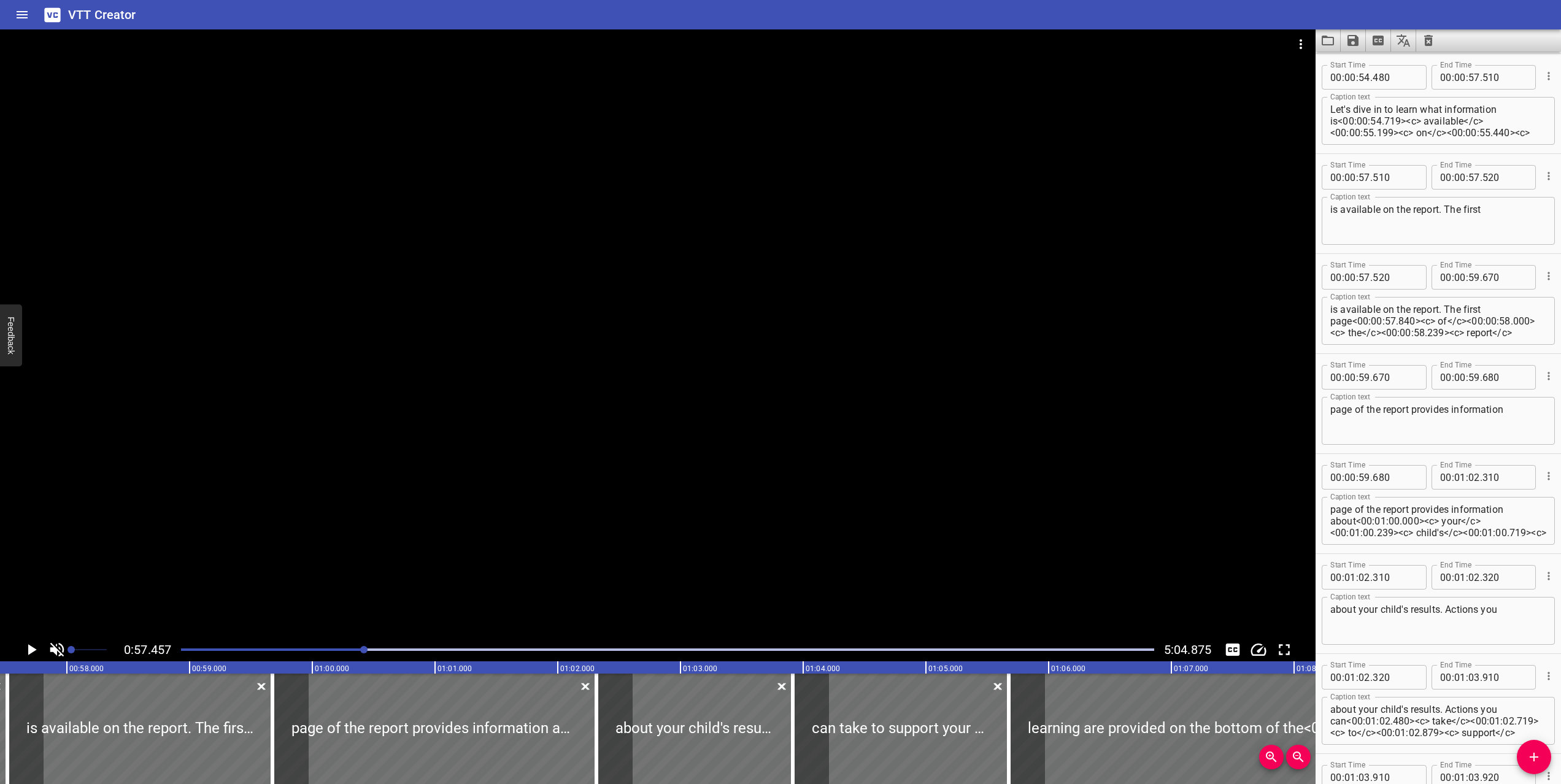
drag, startPoint x: 376, startPoint y: 648, endPoint x: 487, endPoint y: 648, distance: 111.0
click at [487, 648] on div "Play progress" at bounding box center [667, 649] width 973 height 2
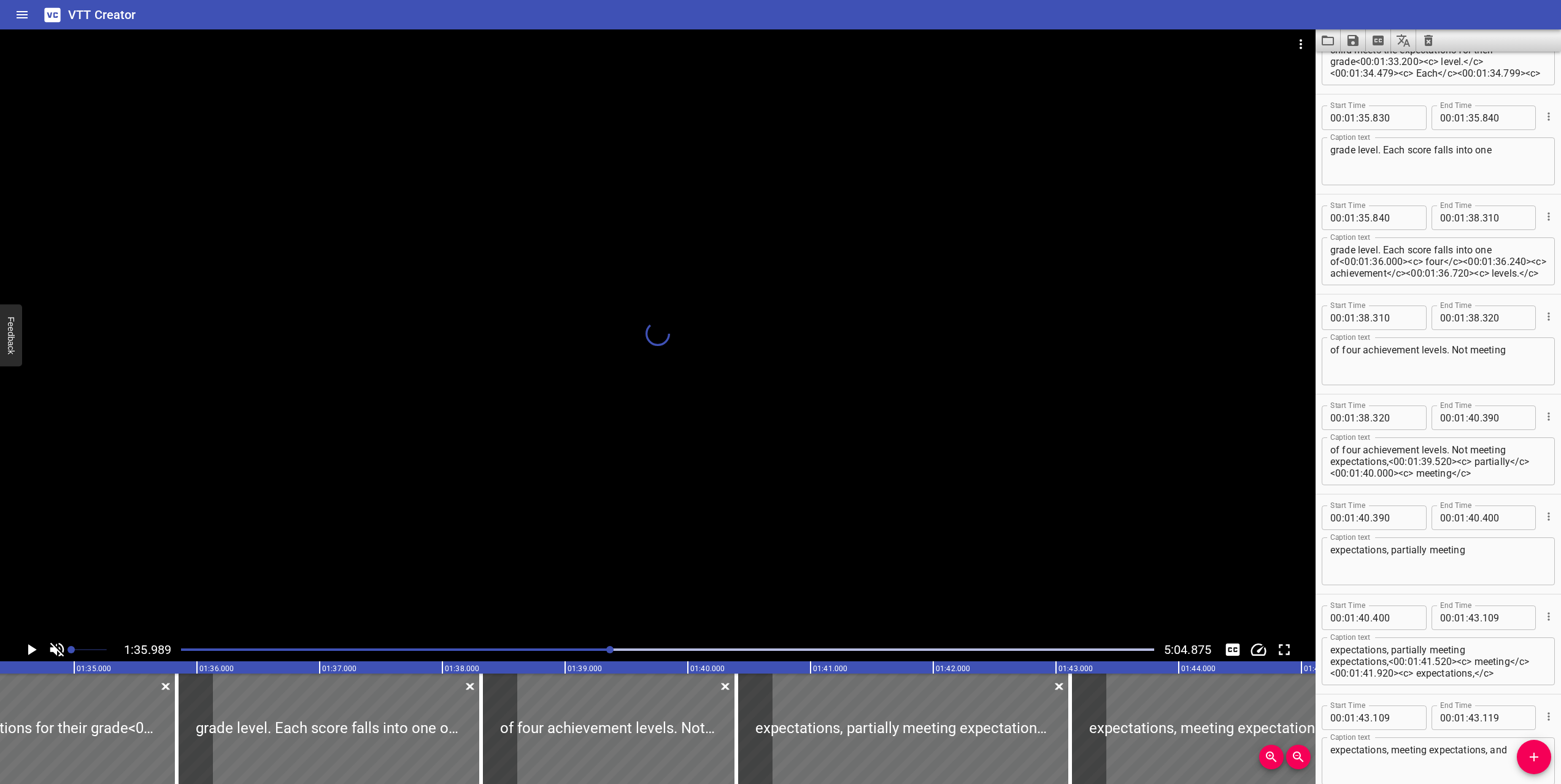
drag, startPoint x: 487, startPoint y: 648, endPoint x: 616, endPoint y: 648, distance: 129.0
click at [614, 648] on div at bounding box center [609, 649] width 7 height 7
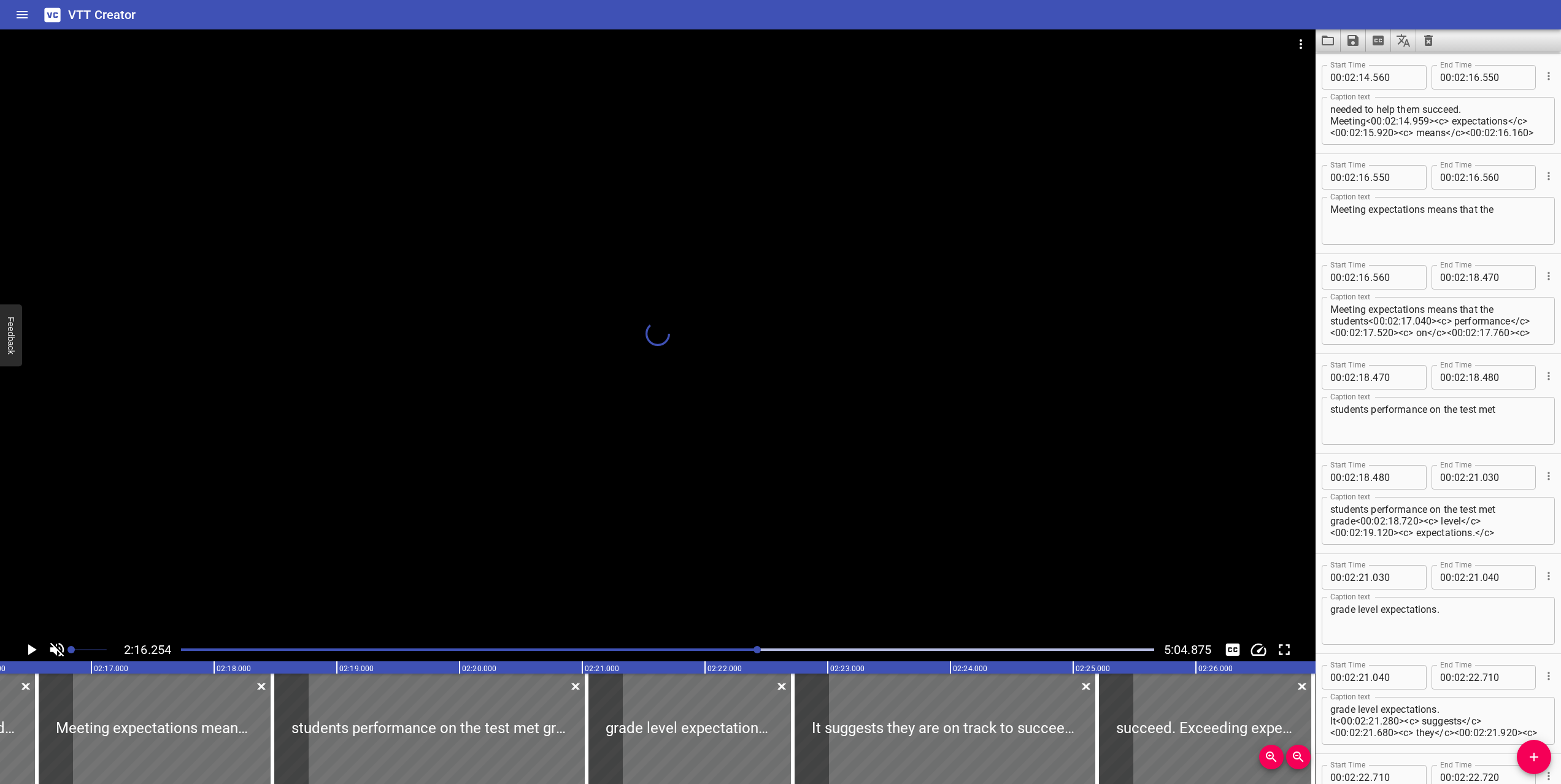
drag, startPoint x: 616, startPoint y: 648, endPoint x: 769, endPoint y: 645, distance: 153.0
click at [761, 646] on div at bounding box center [757, 649] width 7 height 7
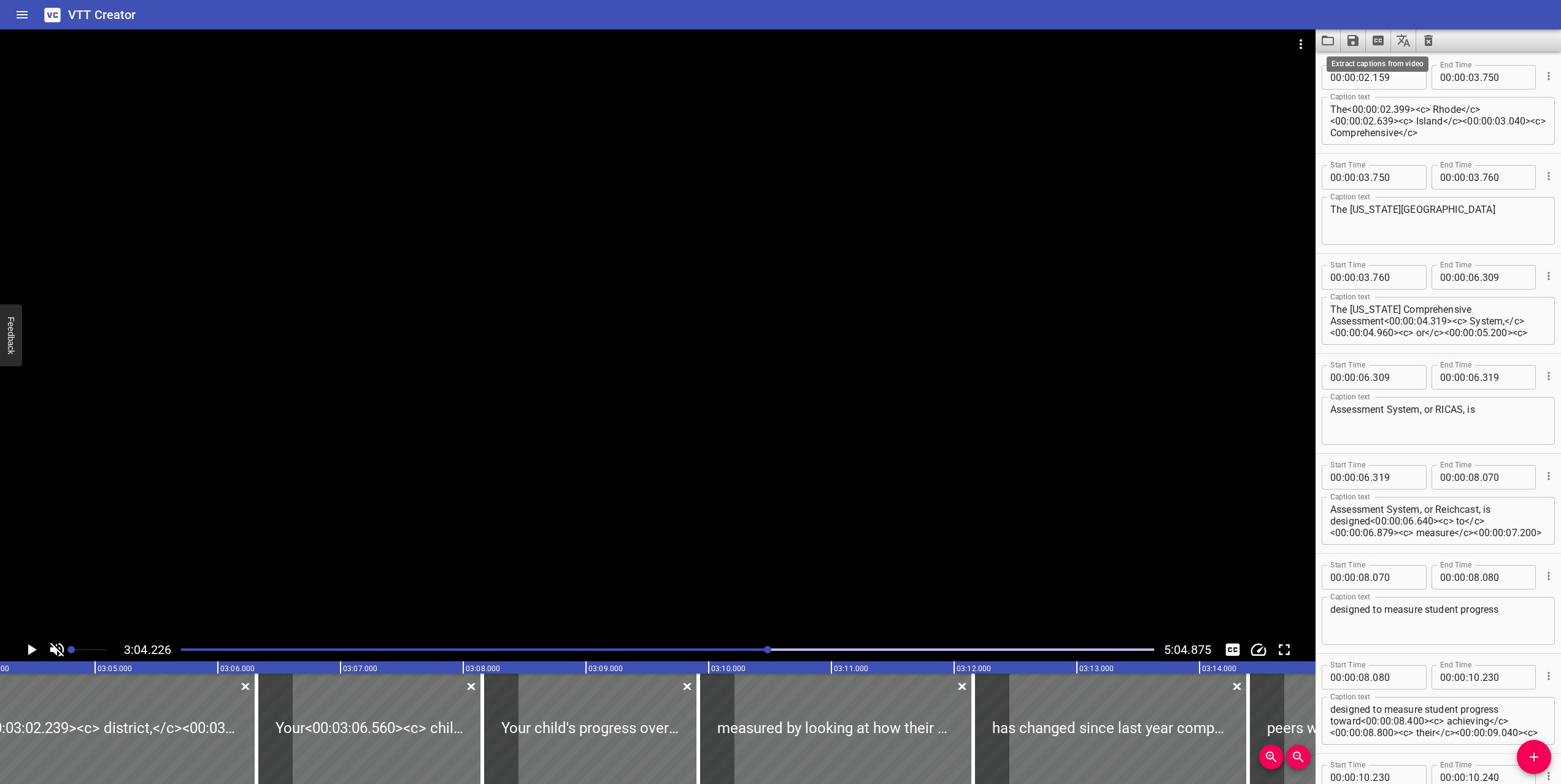
click at [1376, 41] on icon "Extract captions from video" at bounding box center [1377, 40] width 11 height 10
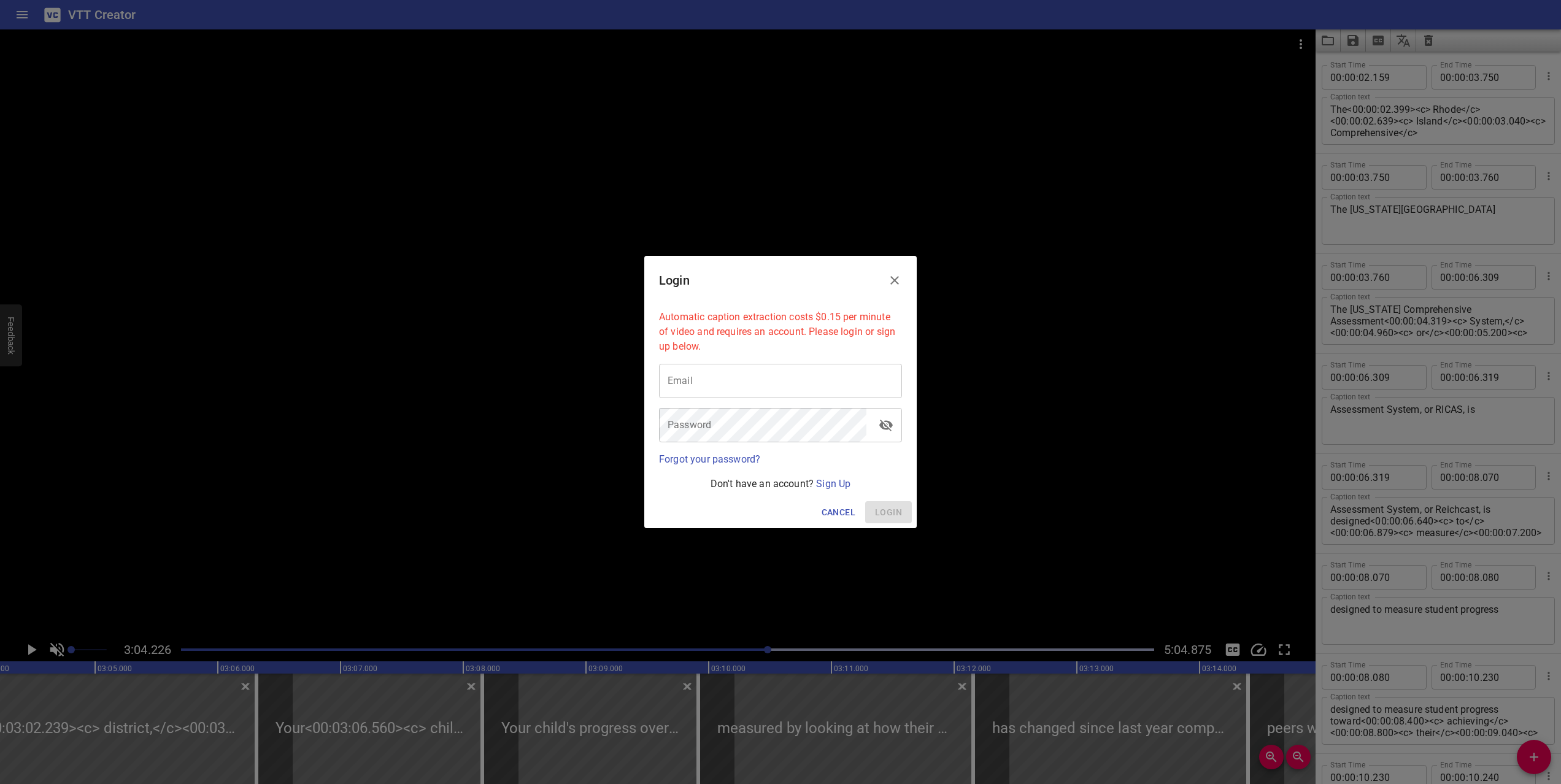
click at [895, 275] on icon "Close" at bounding box center [894, 280] width 15 height 15
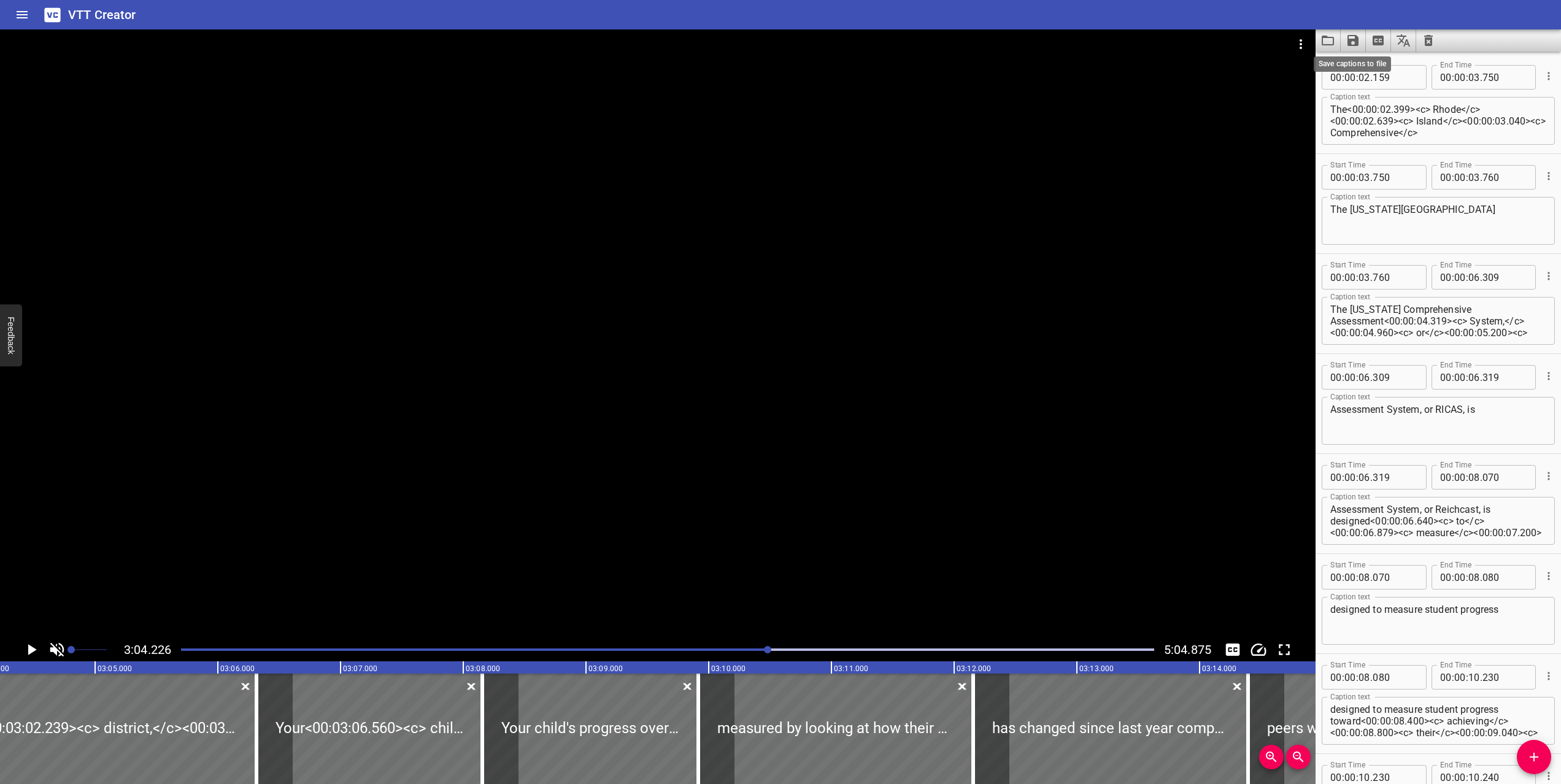
click at [1356, 41] on icon "Save captions to file" at bounding box center [1353, 39] width 11 height 11
click at [1376, 71] on li "Save to VTT file" at bounding box center [1385, 67] width 90 height 22
click at [22, 15] on icon "Home" at bounding box center [22, 14] width 11 height 7
click at [22, 15] on div "VTT Creator Caption Editor Batch Transcribe Login Sign Up Privacy Contact 3:04.…" at bounding box center [780, 392] width 1561 height 784
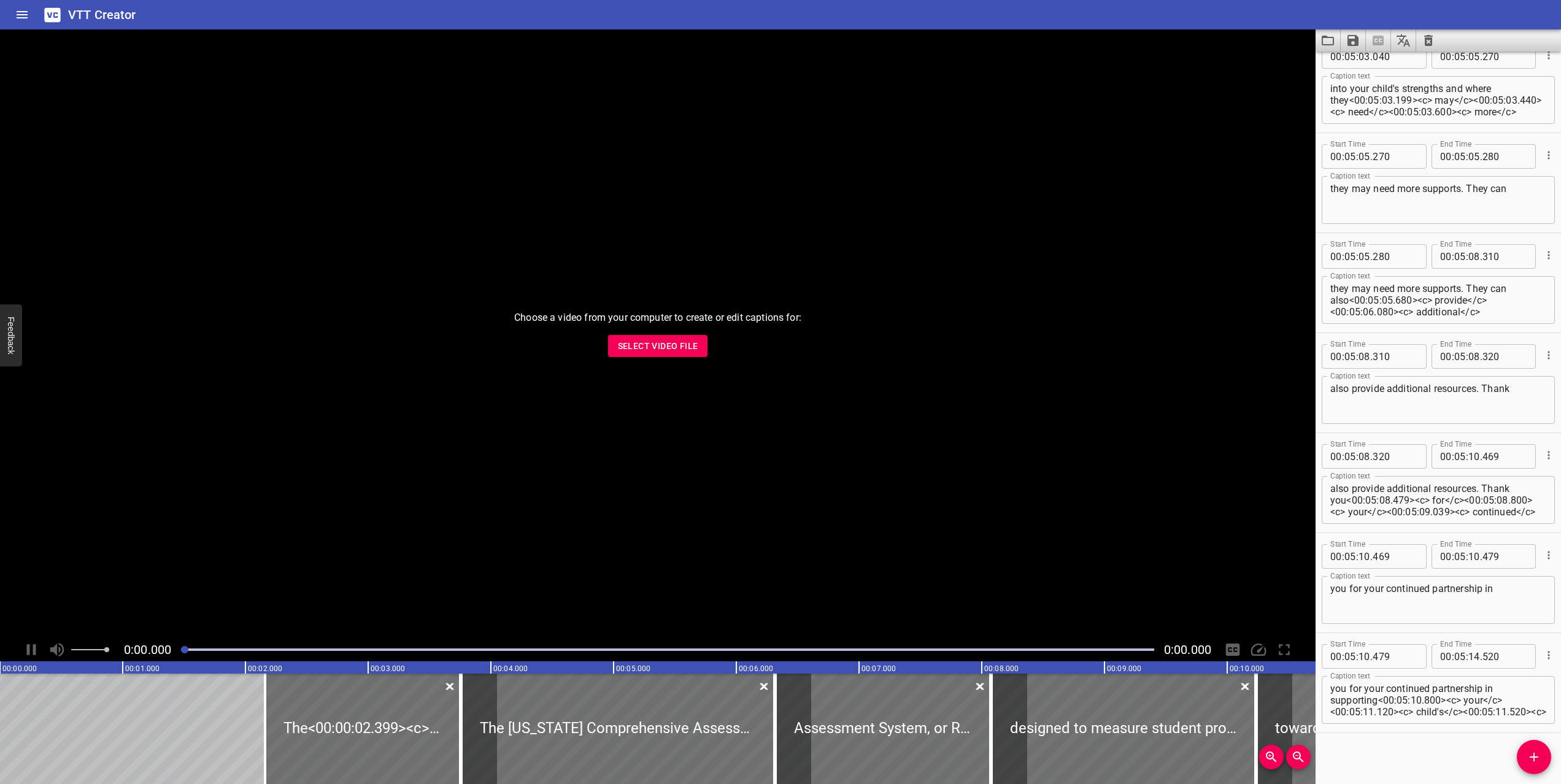
scroll to position [27015, 0]
click at [668, 348] on span "Select Video File" at bounding box center [657, 346] width 80 height 16
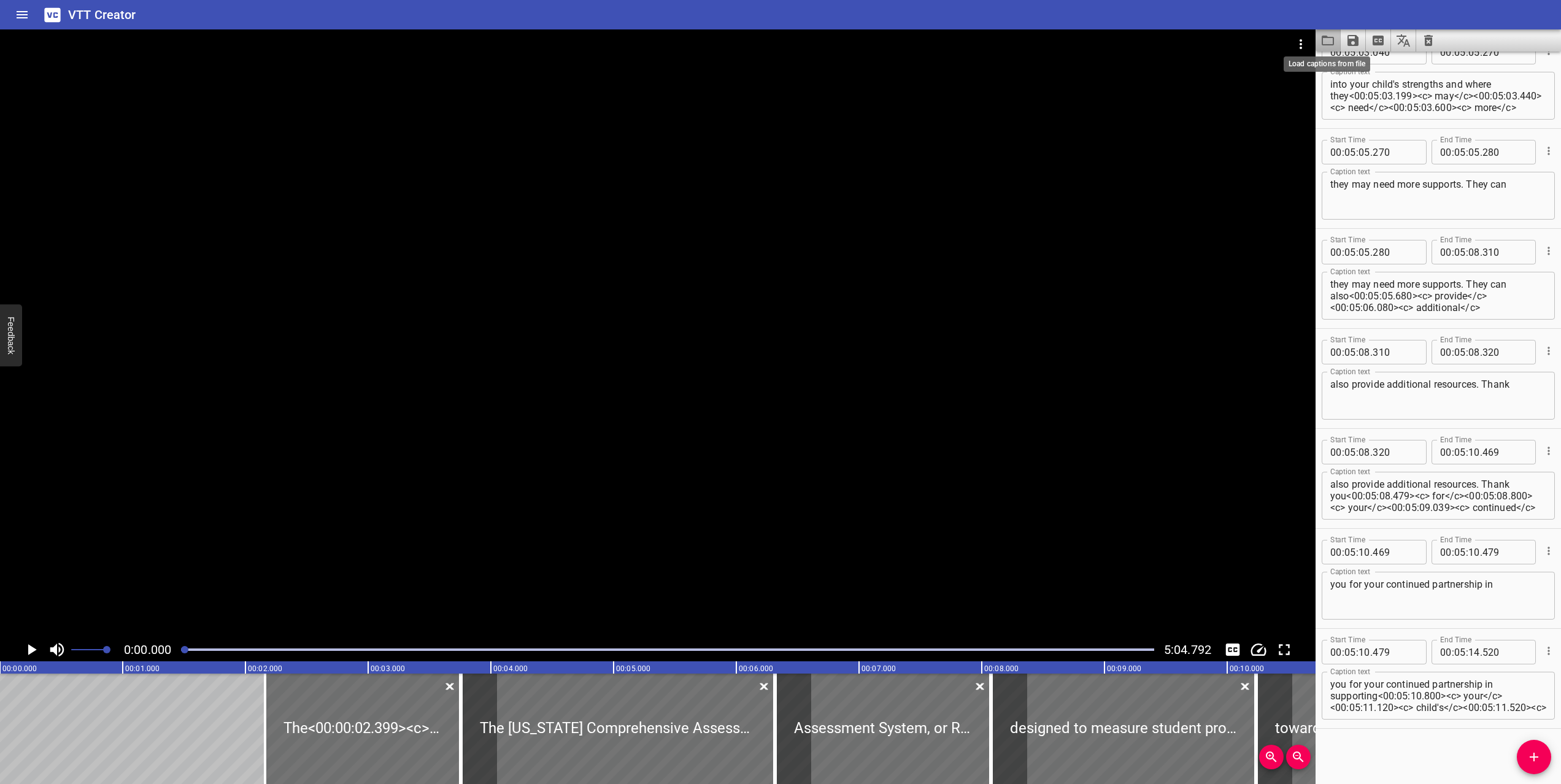
click at [1330, 40] on icon "Load captions from file" at bounding box center [1327, 40] width 15 height 15
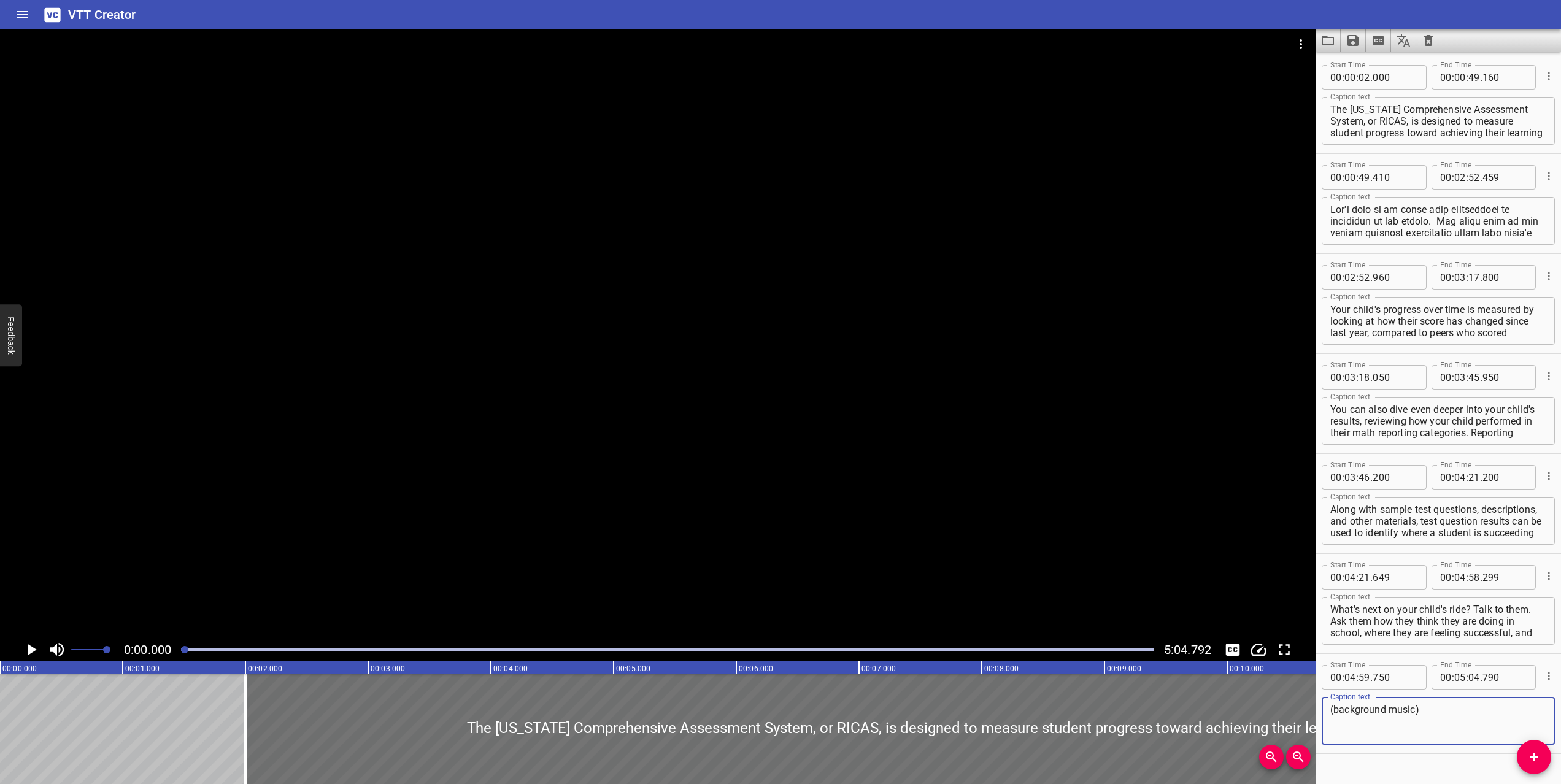
click at [237, 651] on div at bounding box center [667, 649] width 988 height 17
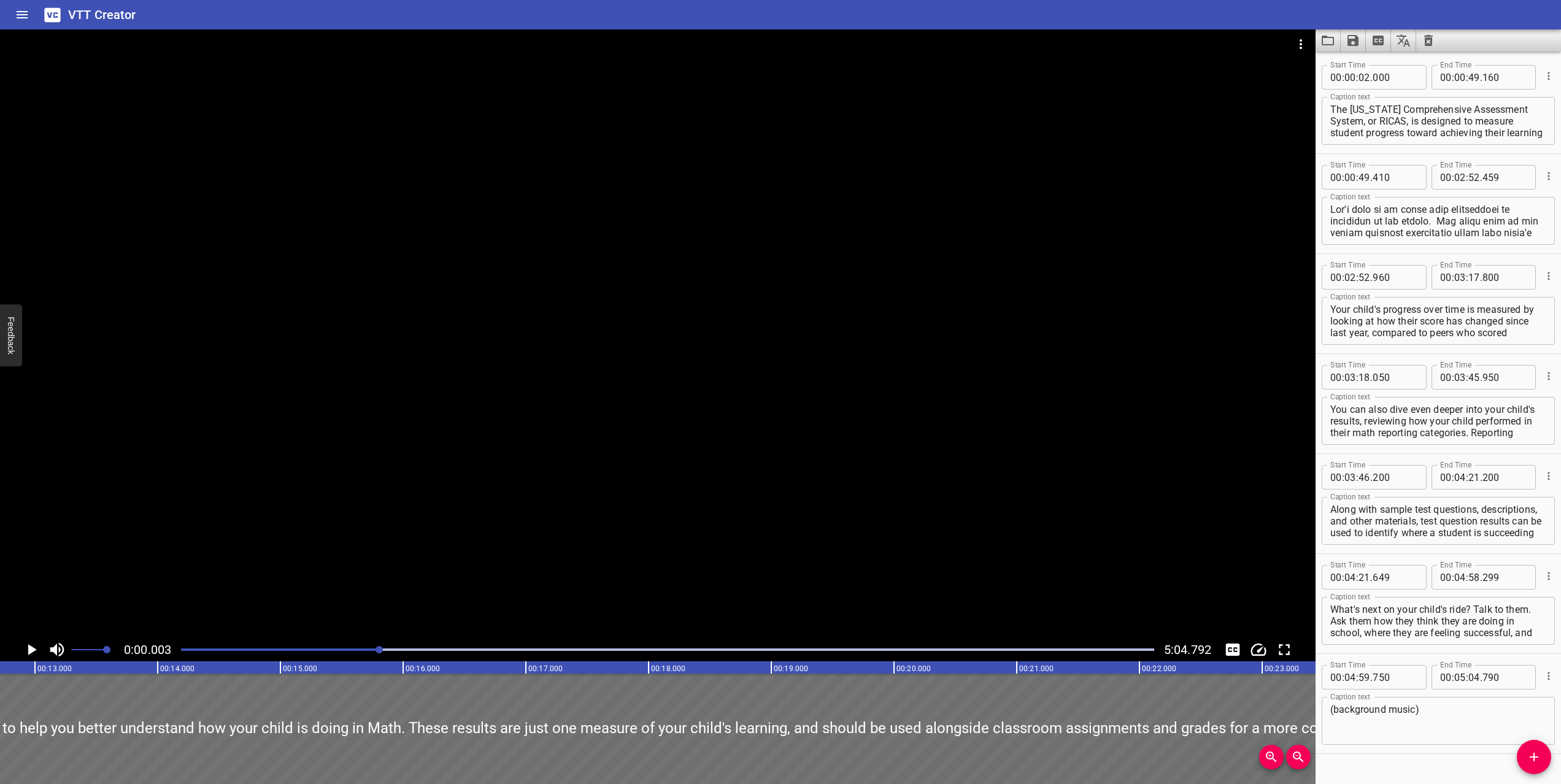
drag, startPoint x: 239, startPoint y: 651, endPoint x: 382, endPoint y: 651, distance: 143.0
click at [382, 651] on div at bounding box center [379, 649] width 7 height 7
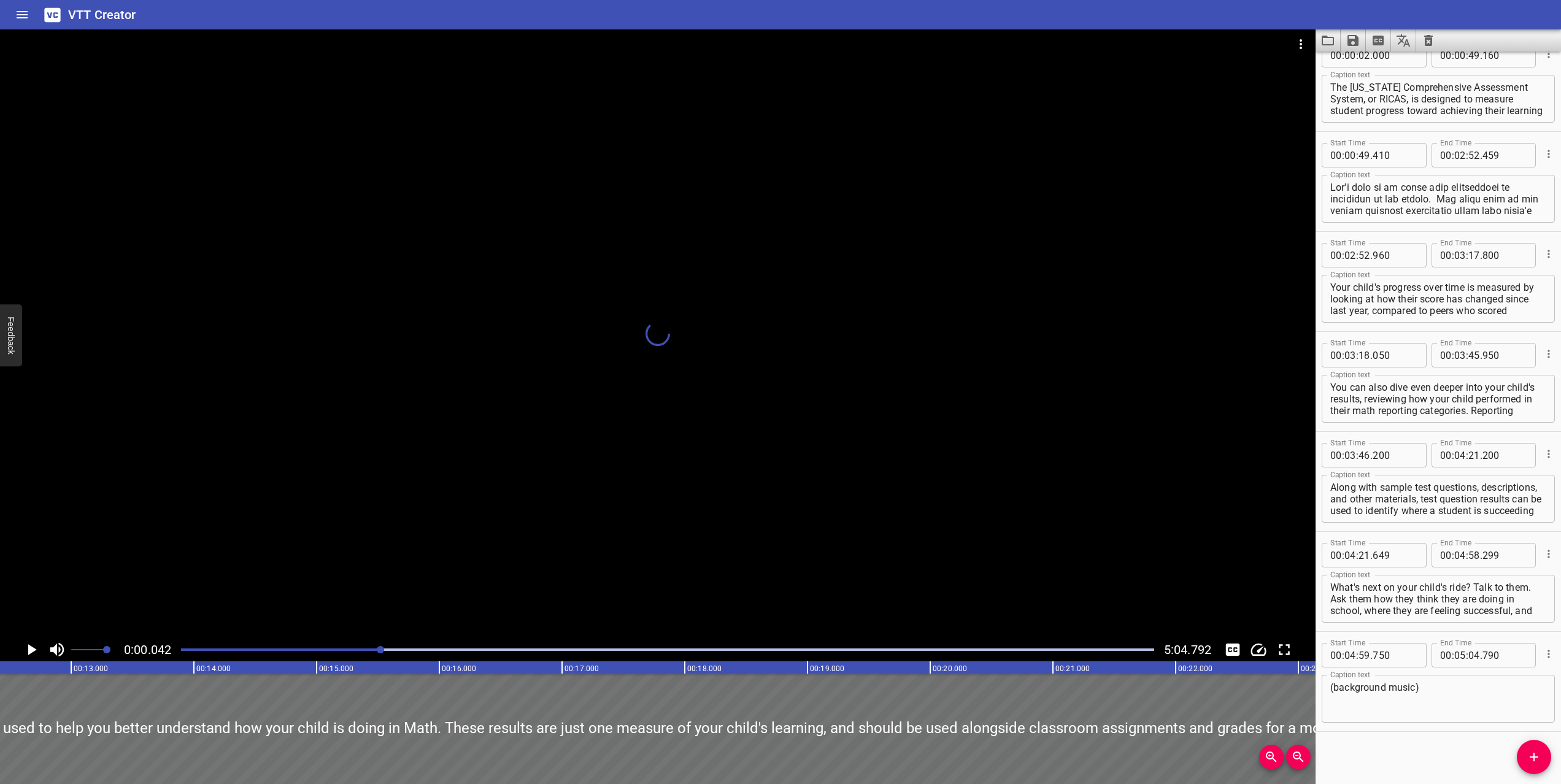
scroll to position [25, 0]
drag, startPoint x: 382, startPoint y: 651, endPoint x: 419, endPoint y: 651, distance: 37.0
click at [387, 651] on div at bounding box center [382, 649] width 7 height 7
click at [433, 651] on div at bounding box center [667, 649] width 988 height 17
click at [492, 650] on div "Play progress" at bounding box center [667, 649] width 973 height 2
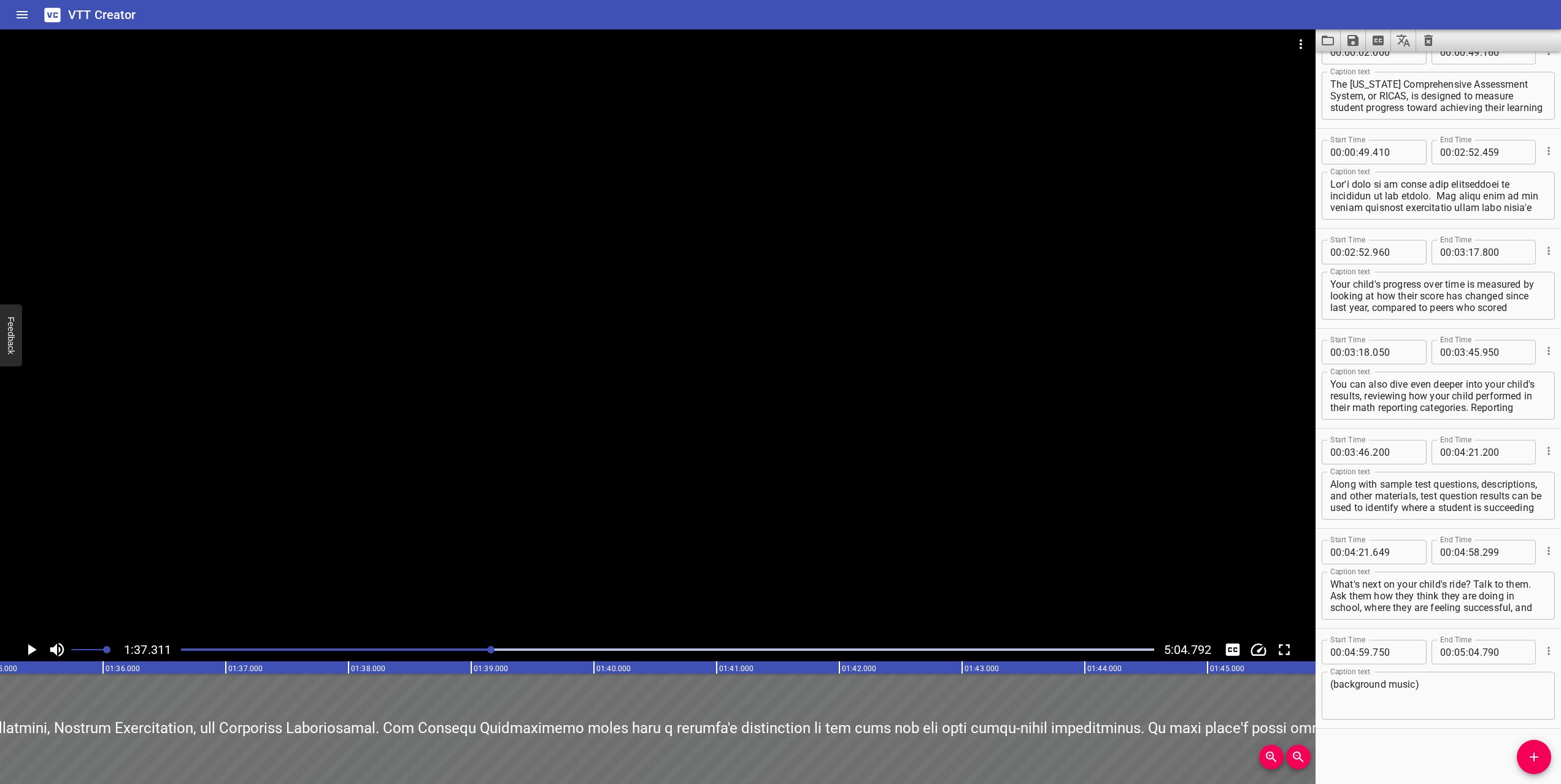
scroll to position [0, 11942]
click at [587, 650] on div "Play progress" at bounding box center [667, 649] width 973 height 2
click at [691, 645] on div at bounding box center [667, 649] width 988 height 17
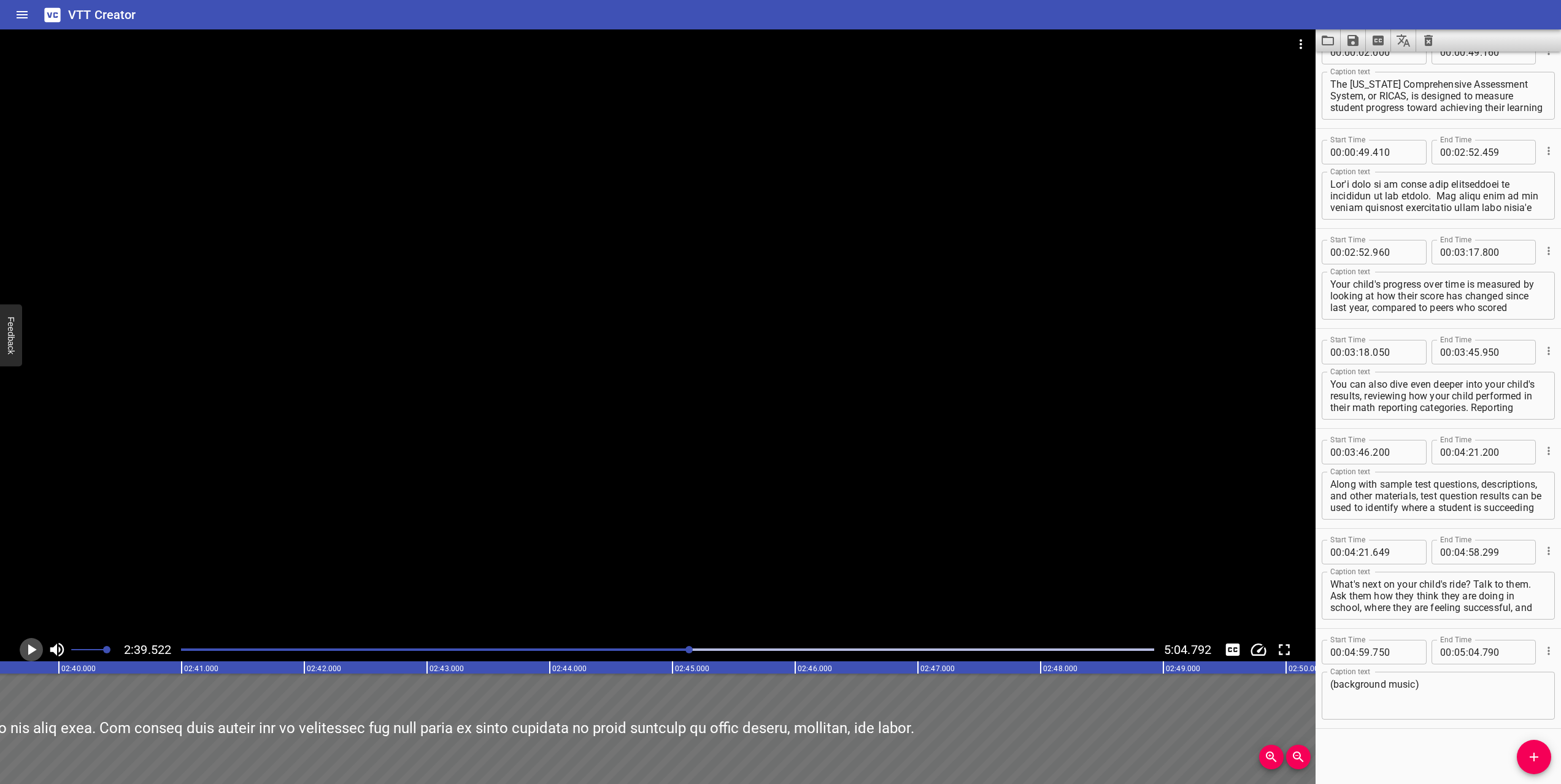
click at [33, 650] on icon "Play/Pause" at bounding box center [33, 649] width 9 height 11
click at [33, 650] on icon "Play/Pause" at bounding box center [31, 649] width 19 height 19
click at [1232, 650] on icon "Toggle captions" at bounding box center [1232, 649] width 14 height 12
click at [1233, 647] on icon "Toggle captions" at bounding box center [1232, 649] width 14 height 12
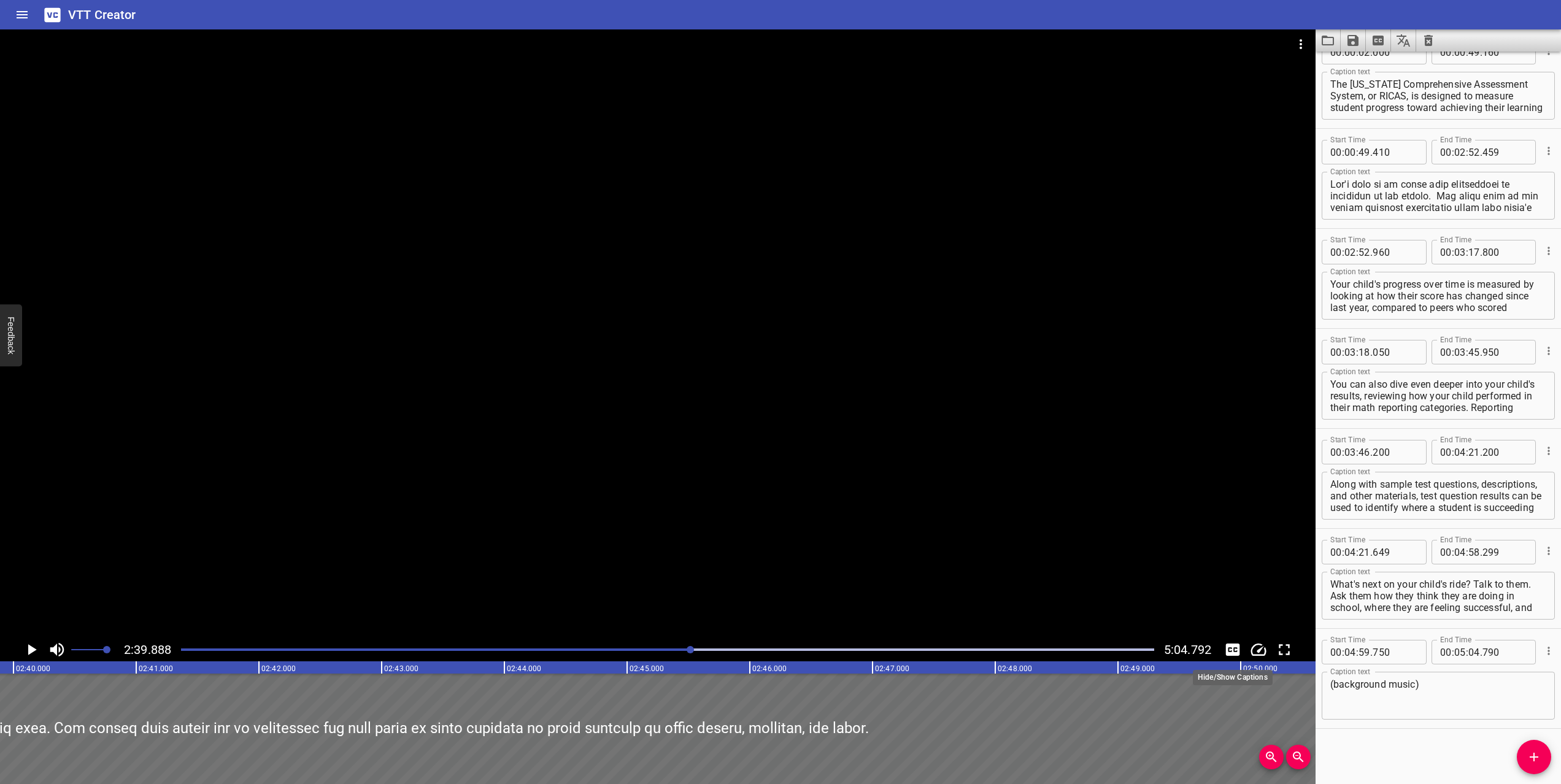
click at [1230, 650] on icon "Toggle captions" at bounding box center [1232, 649] width 14 height 12
click at [343, 650] on div "Play progress" at bounding box center [205, 649] width 973 height 2
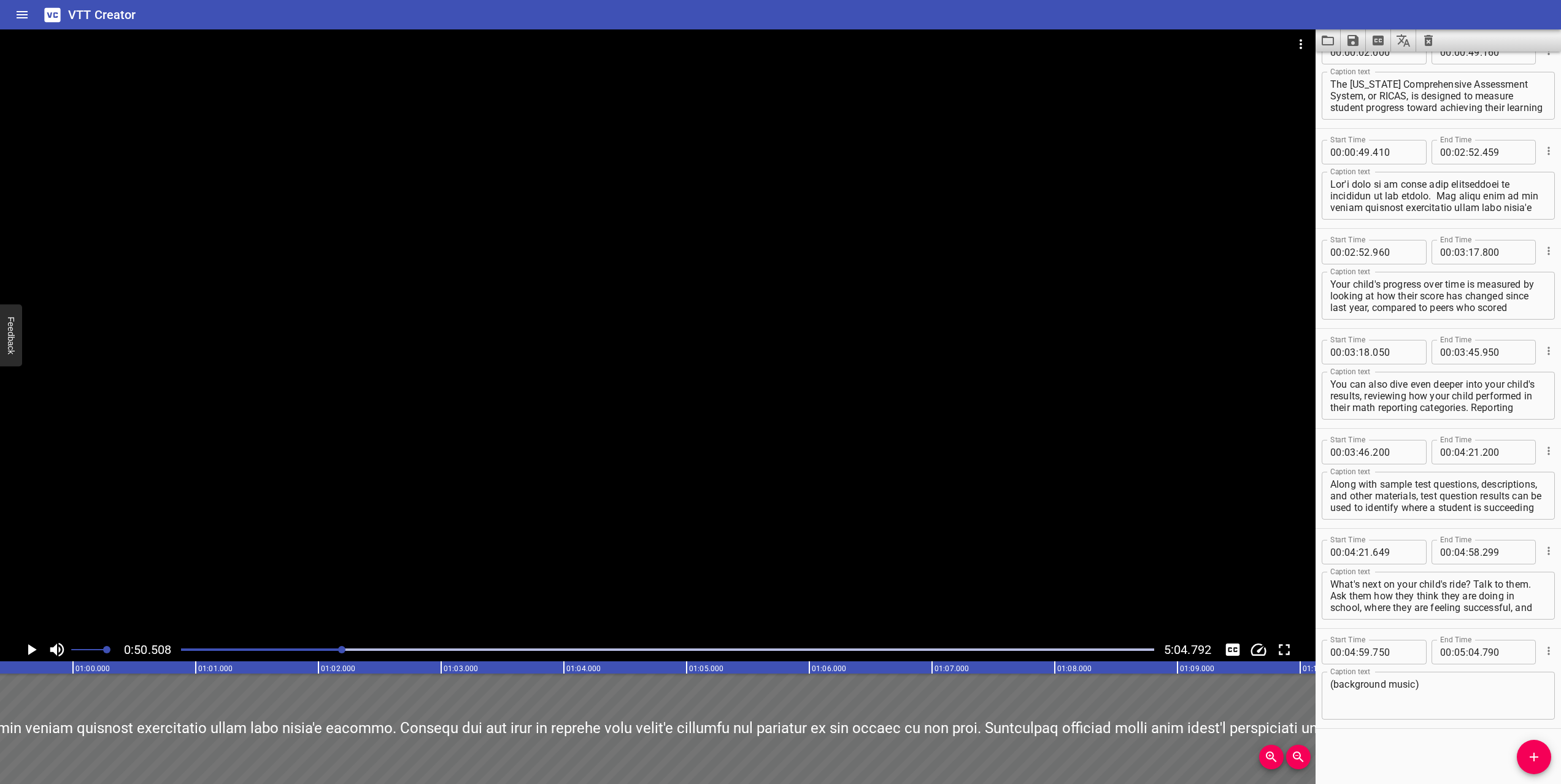
scroll to position [0, 6199]
drag, startPoint x: 236, startPoint y: 650, endPoint x: 157, endPoint y: 650, distance: 79.0
click at [157, 650] on div "0:24.506 5:04.792" at bounding box center [657, 650] width 1315 height 24
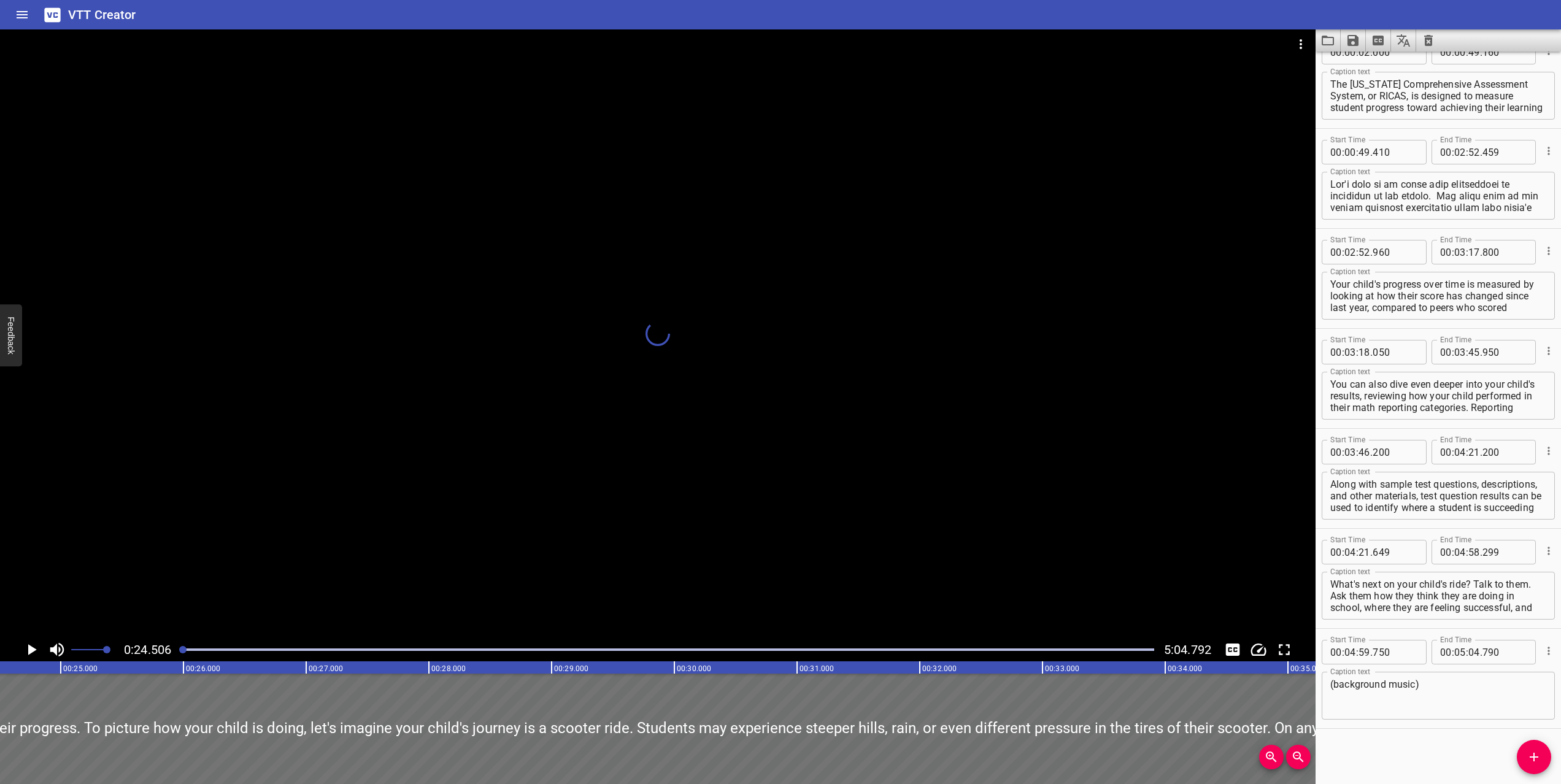
scroll to position [0, 0]
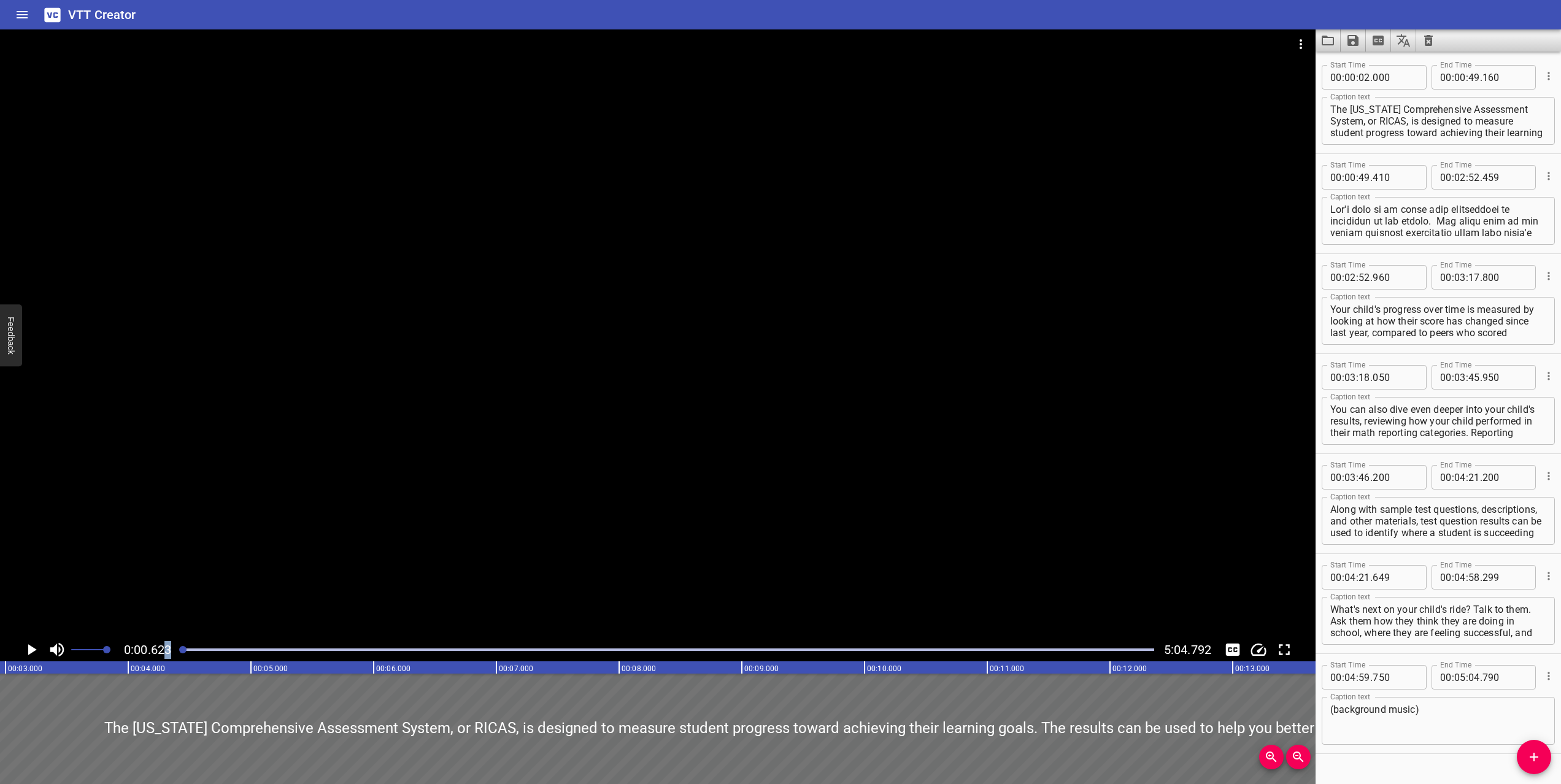
drag, startPoint x: 185, startPoint y: 650, endPoint x: 167, endPoint y: 650, distance: 18.0
click at [167, 650] on div "0:00.623 5:04.792" at bounding box center [657, 650] width 1315 height 24
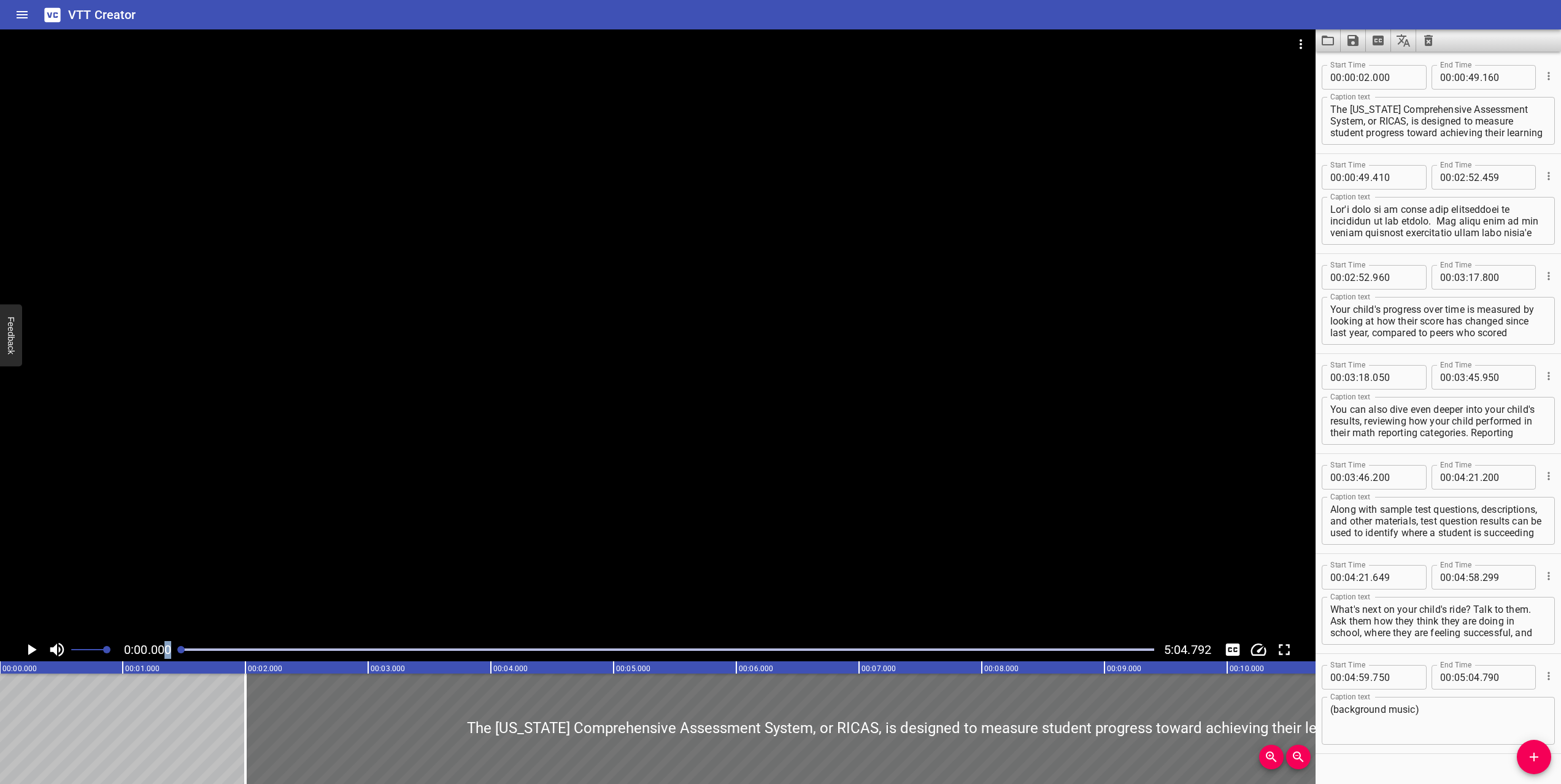
click at [359, 648] on div "Play progress" at bounding box center [667, 649] width 973 height 2
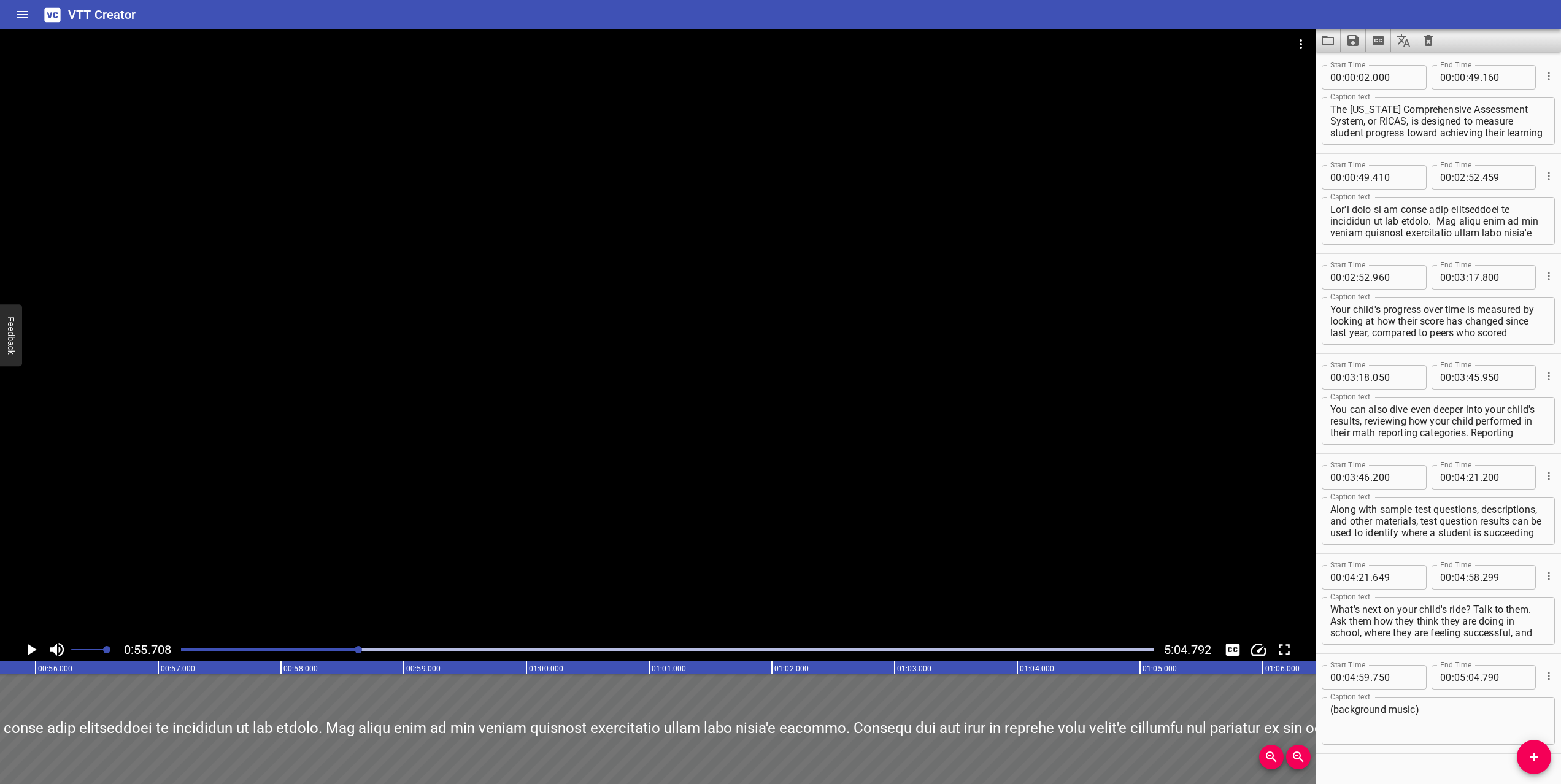
scroll to position [25, 0]
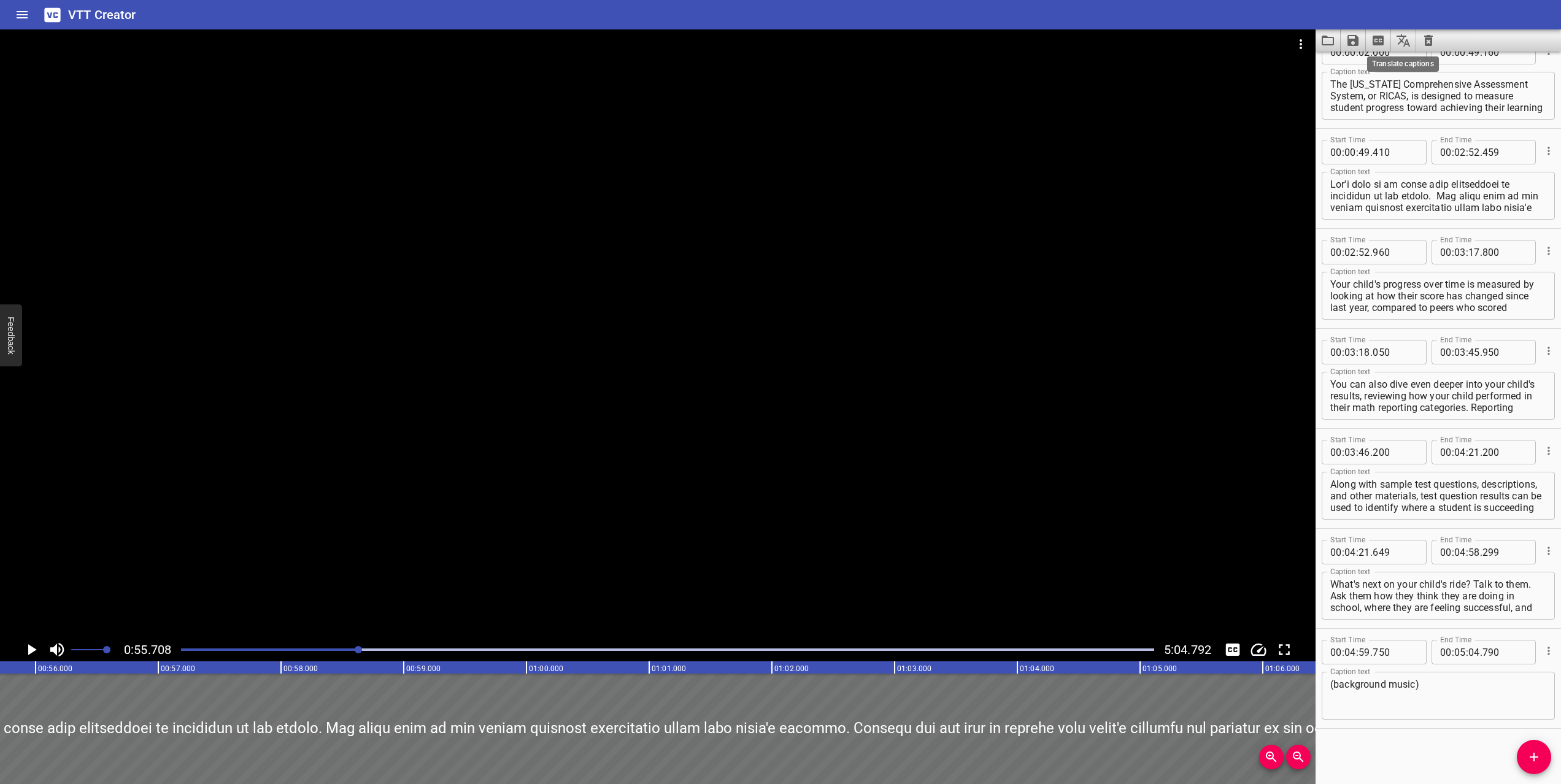
click at [1406, 44] on icon "Translate captions" at bounding box center [1403, 40] width 15 height 15
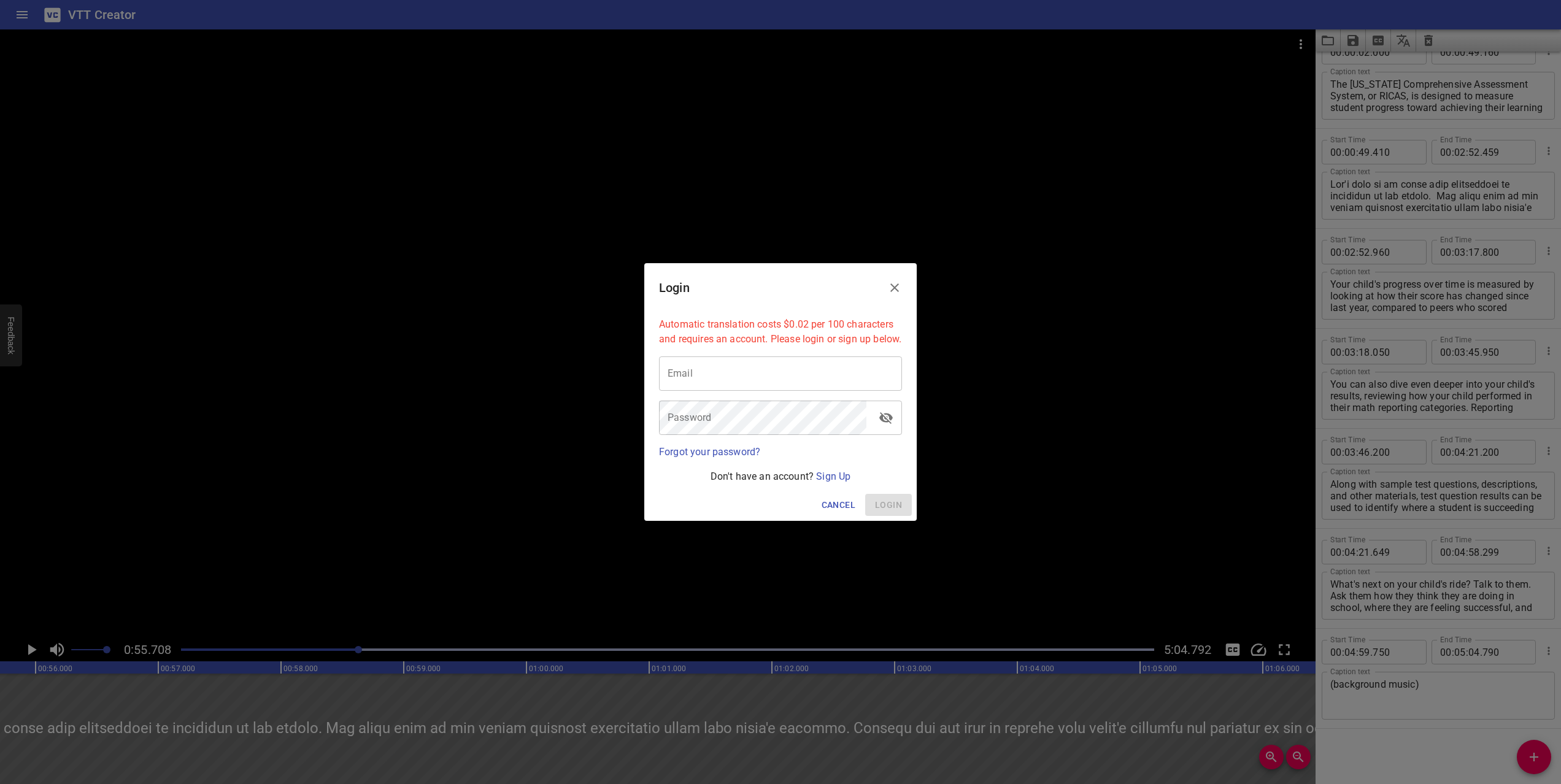
click at [897, 280] on icon "Close" at bounding box center [894, 287] width 15 height 15
